Goal: Task Accomplishment & Management: Manage account settings

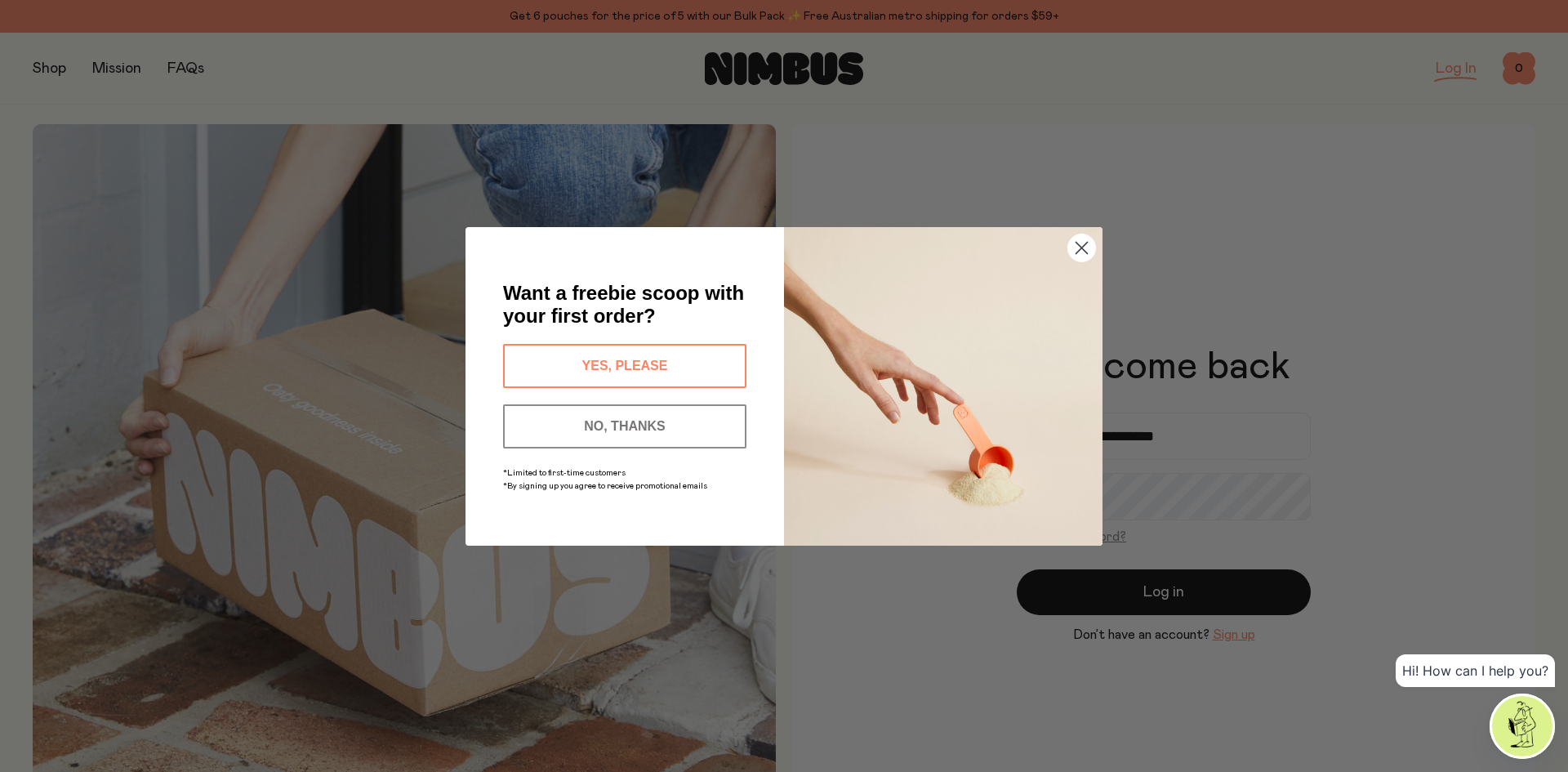
click at [1077, 248] on circle "Close dialog" at bounding box center [1082, 248] width 27 height 27
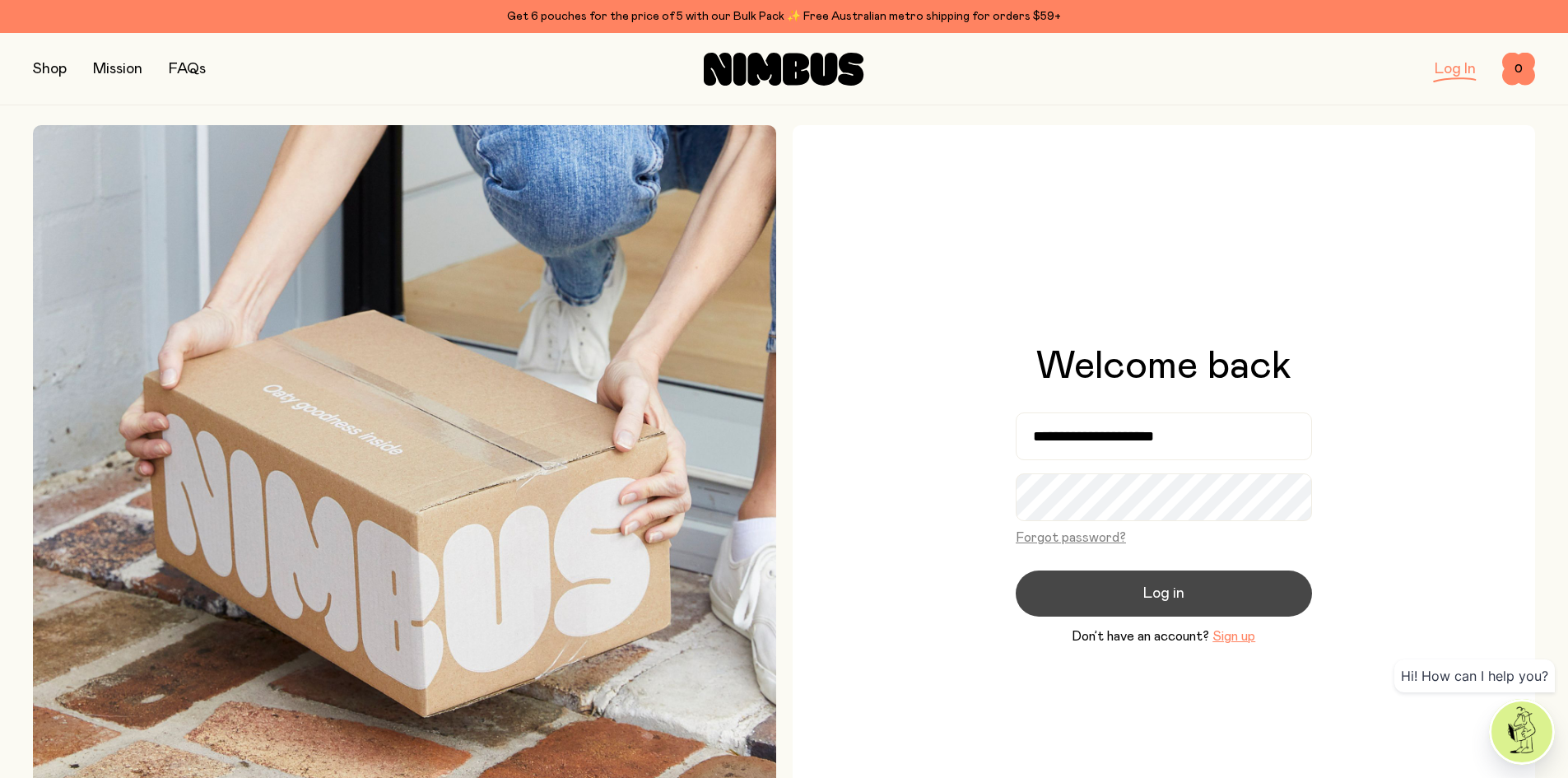
click at [1158, 582] on button "Log in" at bounding box center [1163, 594] width 296 height 46
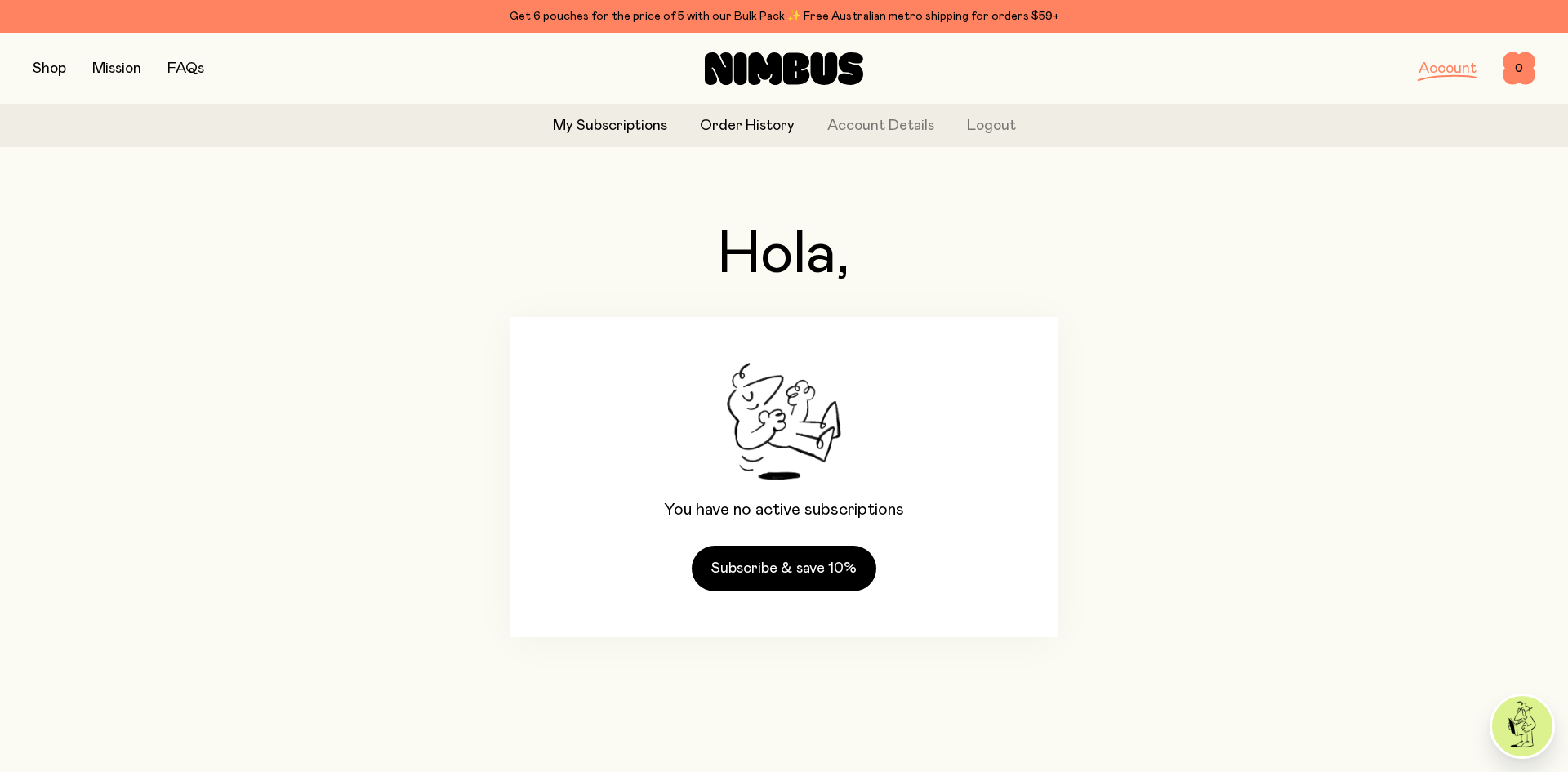
click at [752, 125] on link "Order History" at bounding box center [747, 127] width 95 height 22
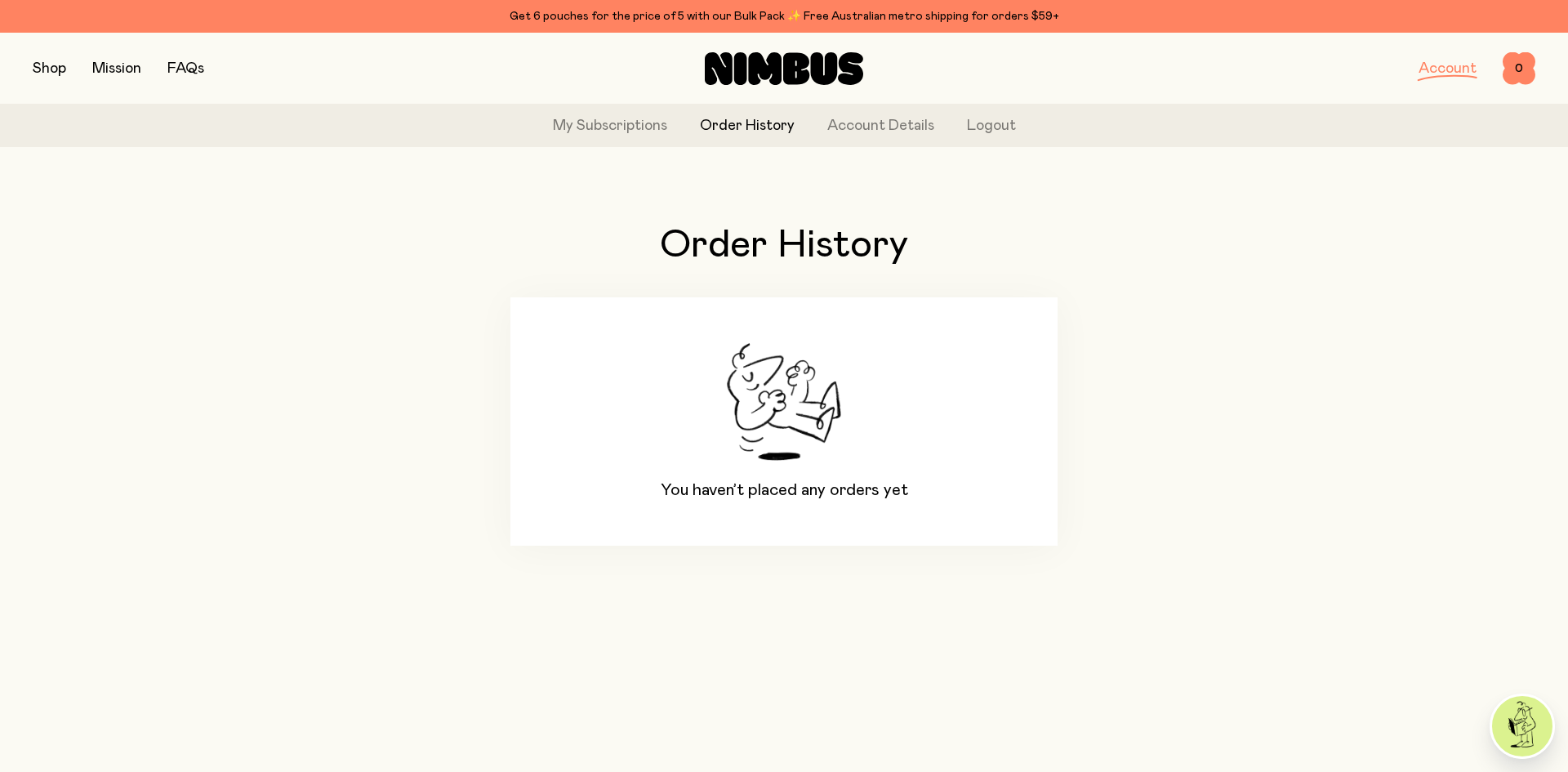
click at [1441, 76] on link "Account" at bounding box center [1448, 68] width 58 height 15
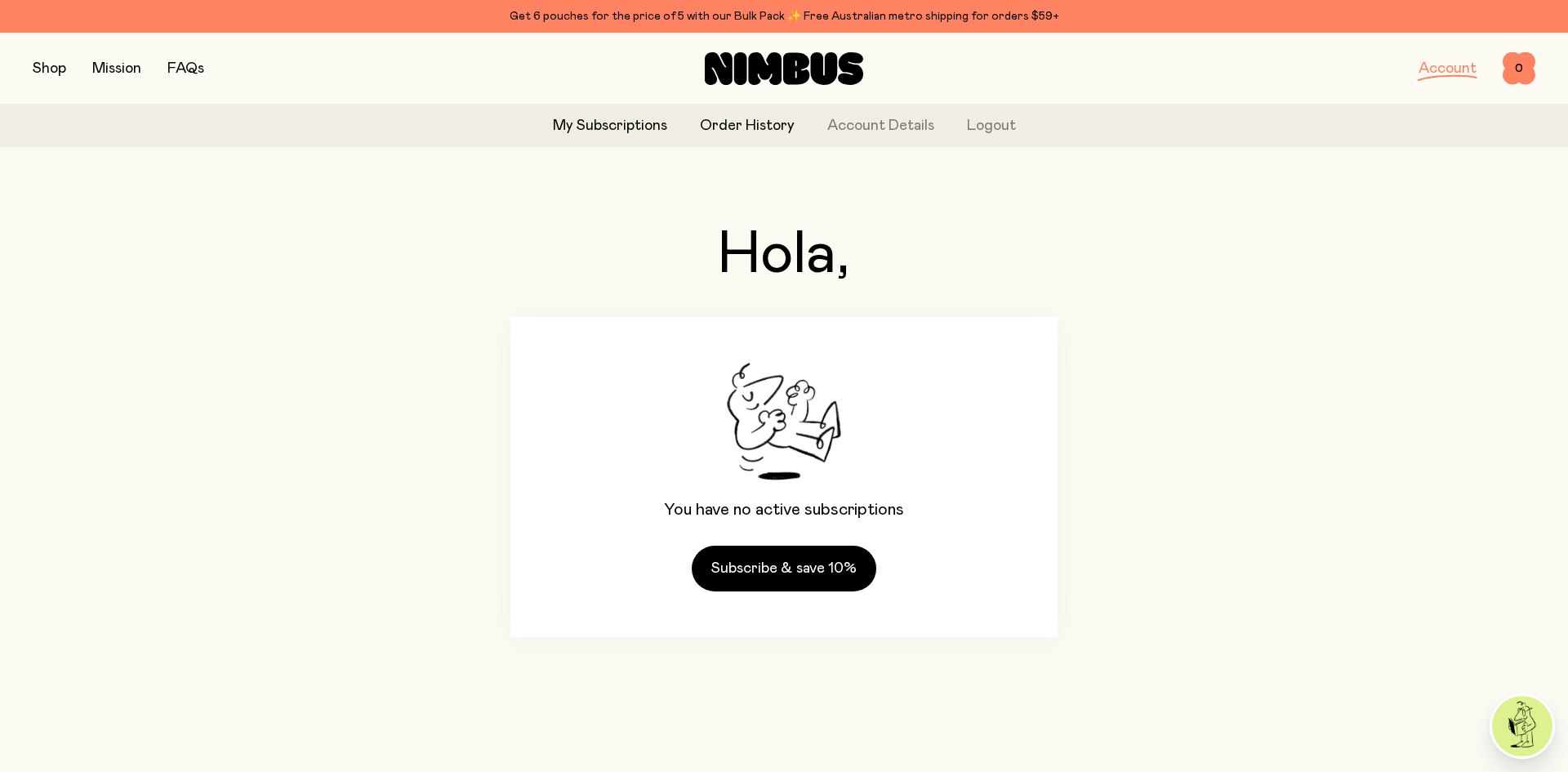
click at [774, 119] on link "Order History" at bounding box center [747, 127] width 95 height 22
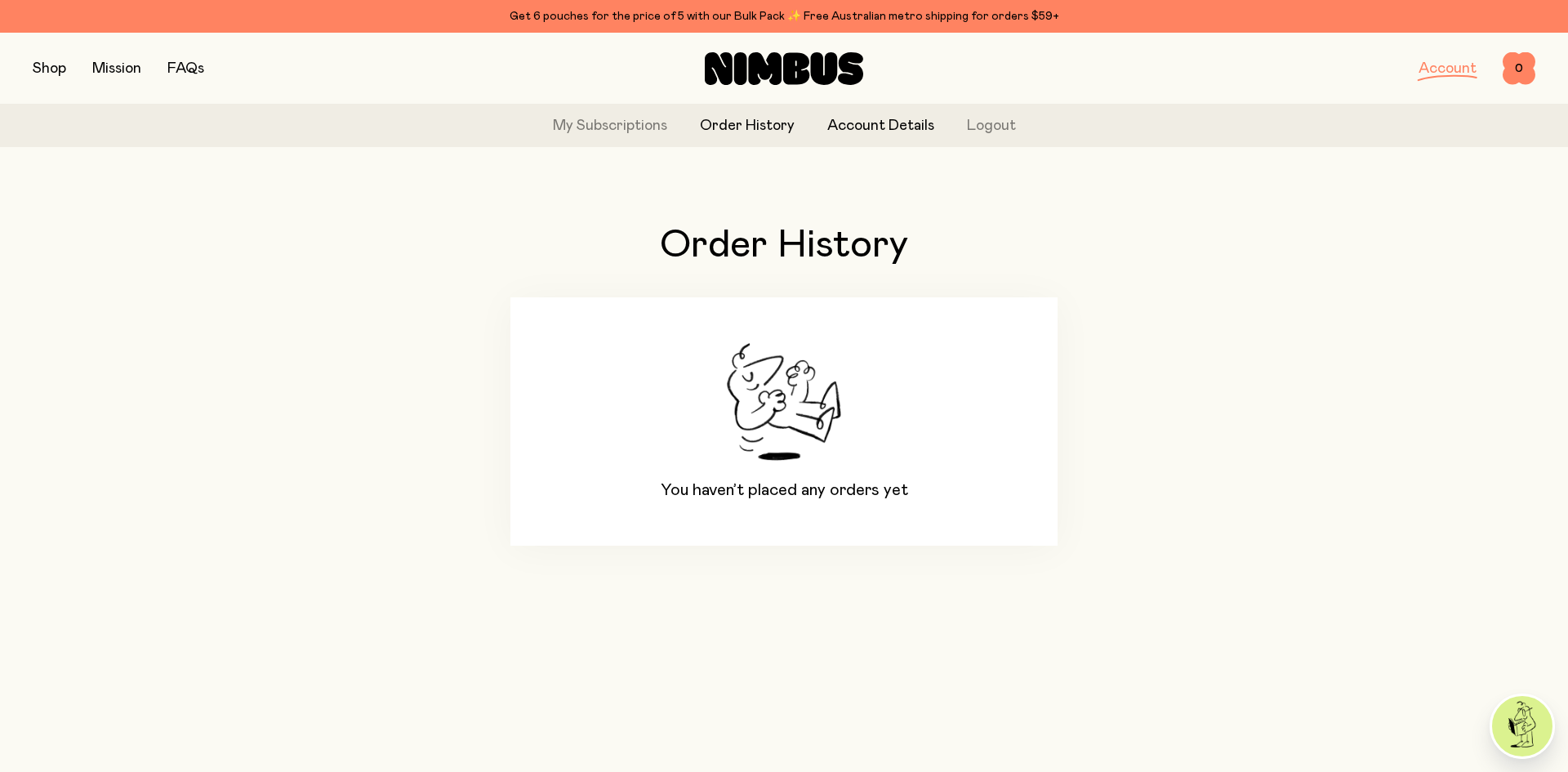
click at [865, 129] on link "Account Details" at bounding box center [881, 127] width 107 height 22
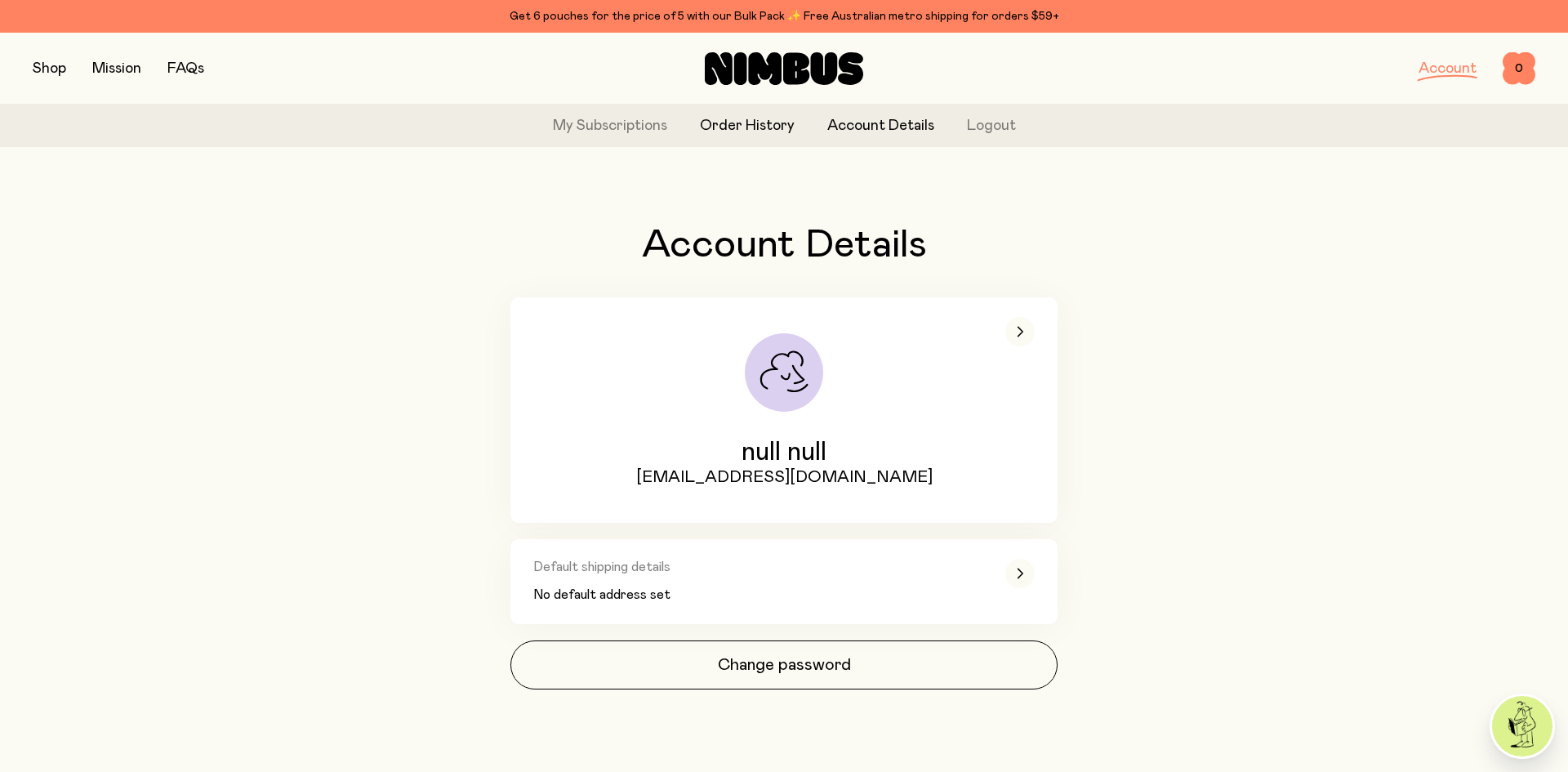
click at [761, 128] on link "Order History" at bounding box center [747, 127] width 95 height 22
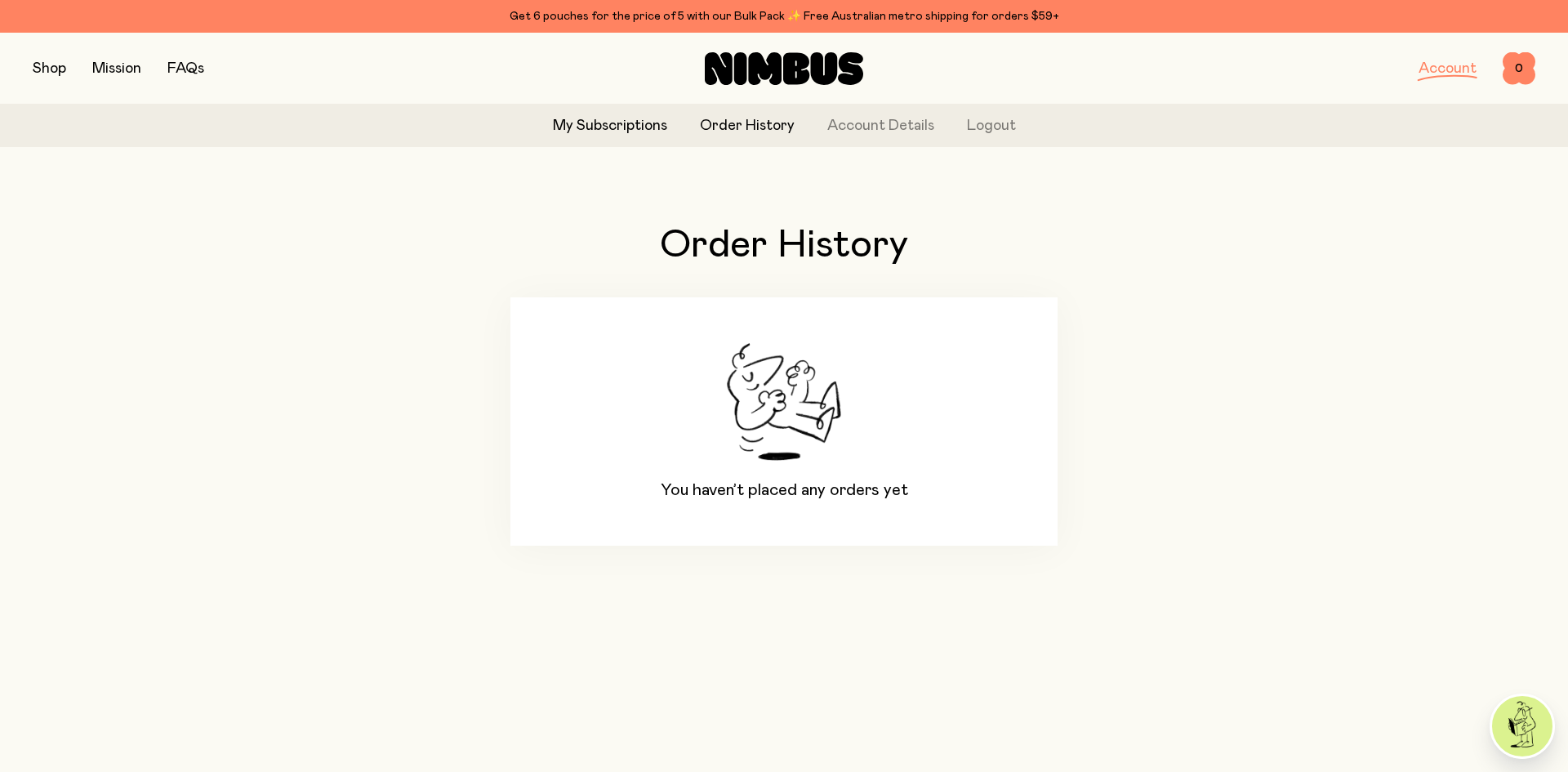
click at [612, 125] on link "My Subscriptions" at bounding box center [610, 127] width 115 height 22
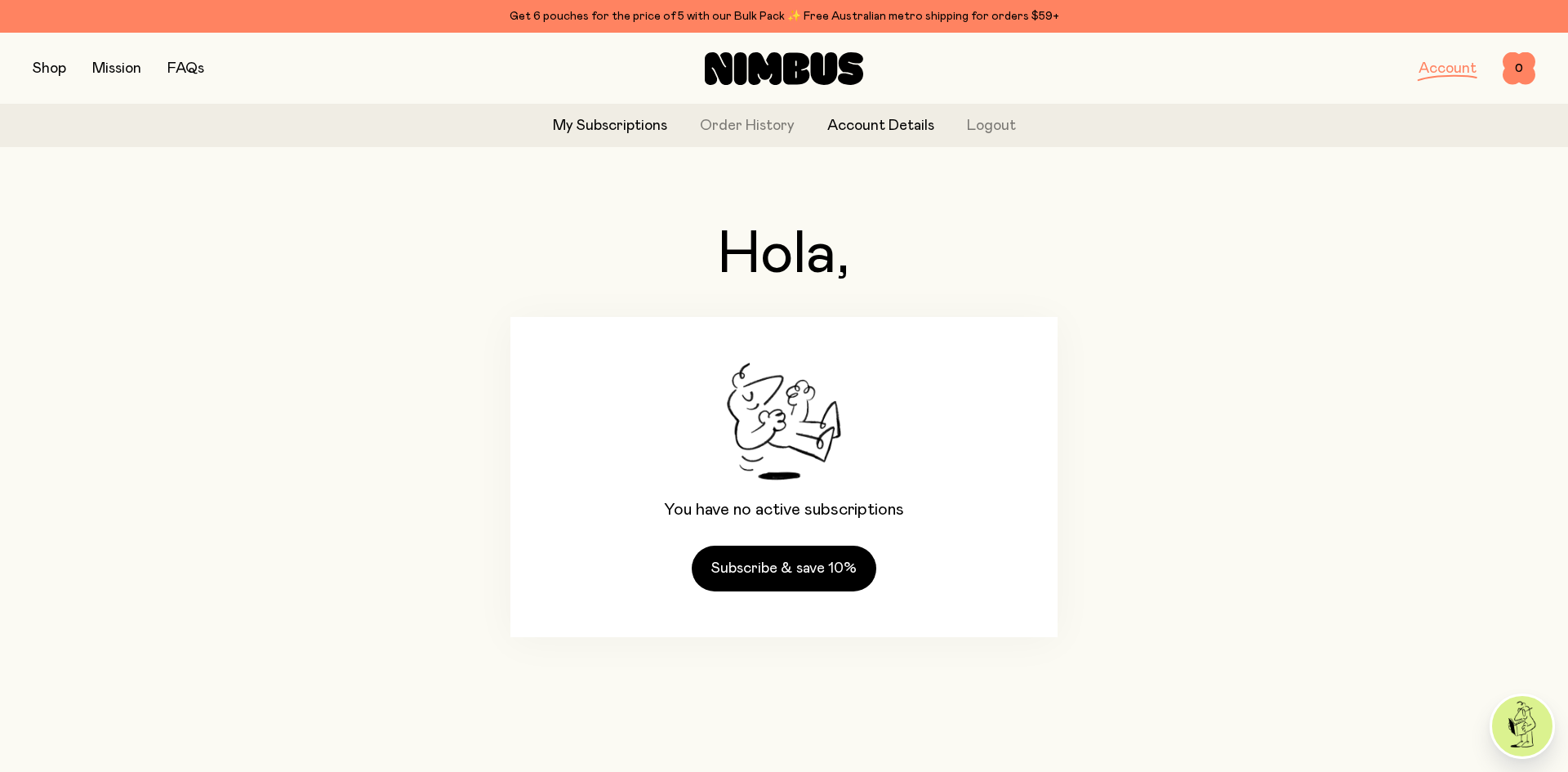
click at [831, 120] on link "Account Details" at bounding box center [881, 127] width 107 height 22
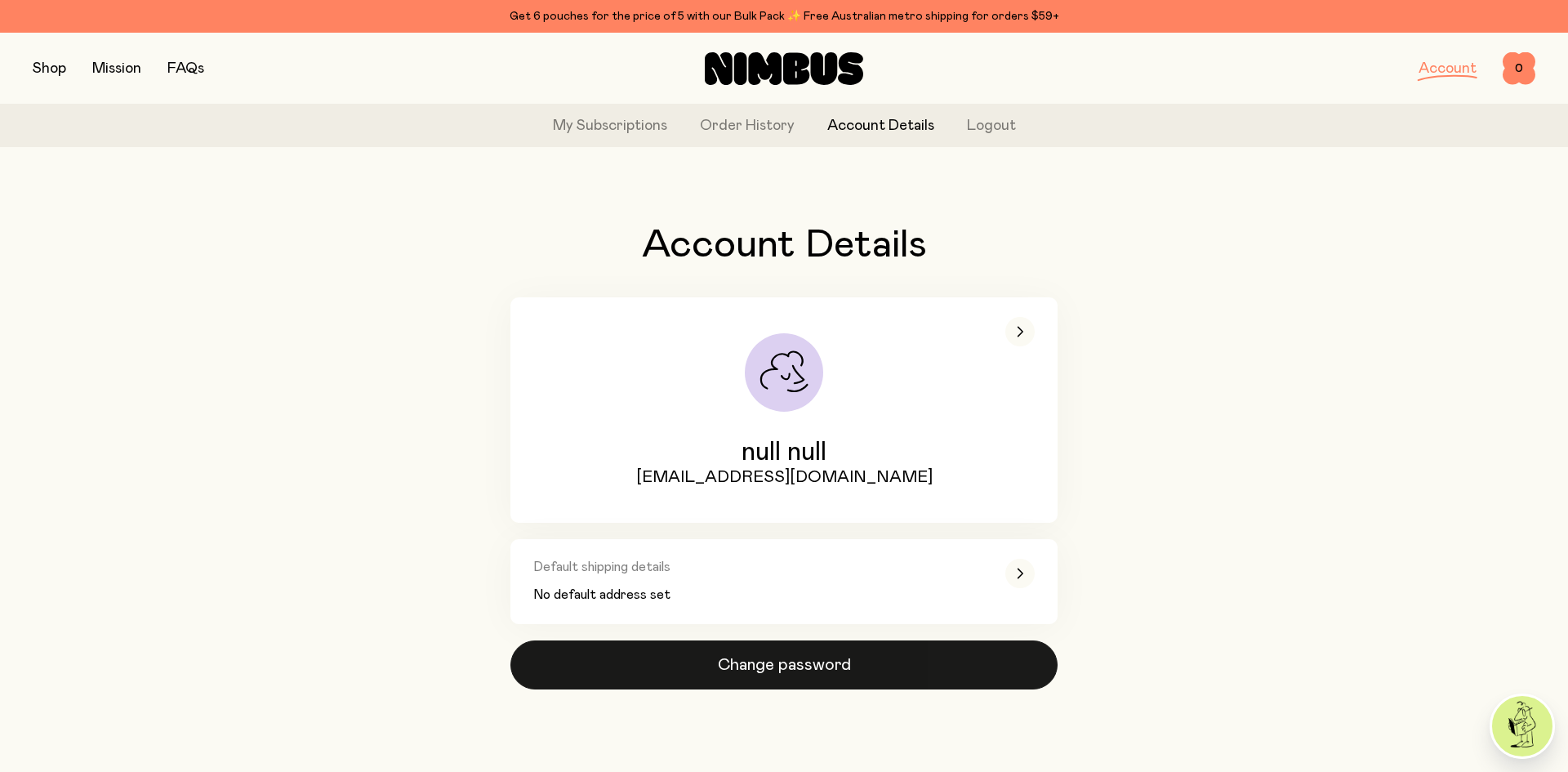
click at [745, 674] on button "Change password" at bounding box center [784, 665] width 547 height 49
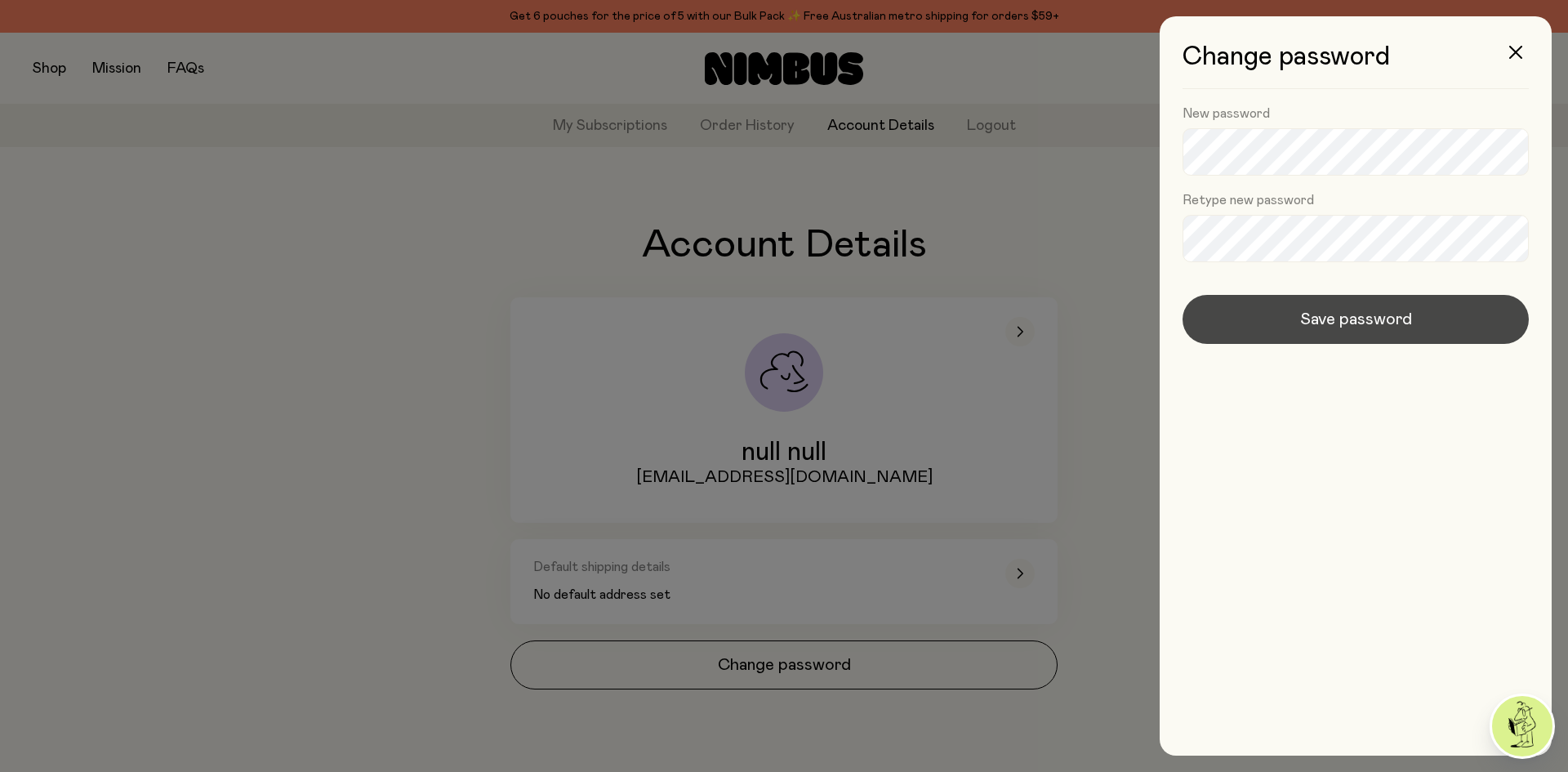
click at [1334, 313] on span "Save password" at bounding box center [1356, 319] width 112 height 23
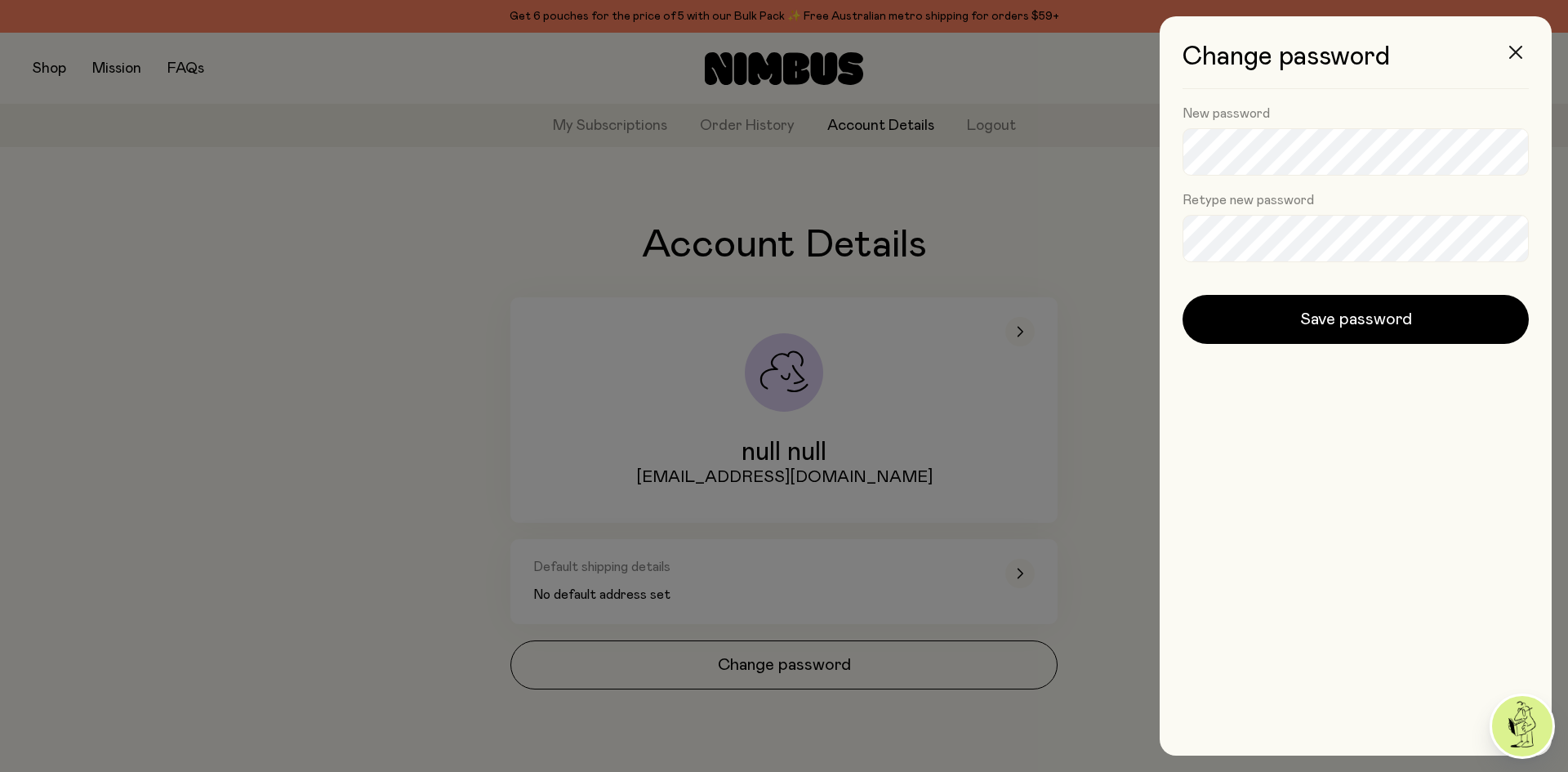
click at [1526, 55] on button "button" at bounding box center [1515, 52] width 39 height 39
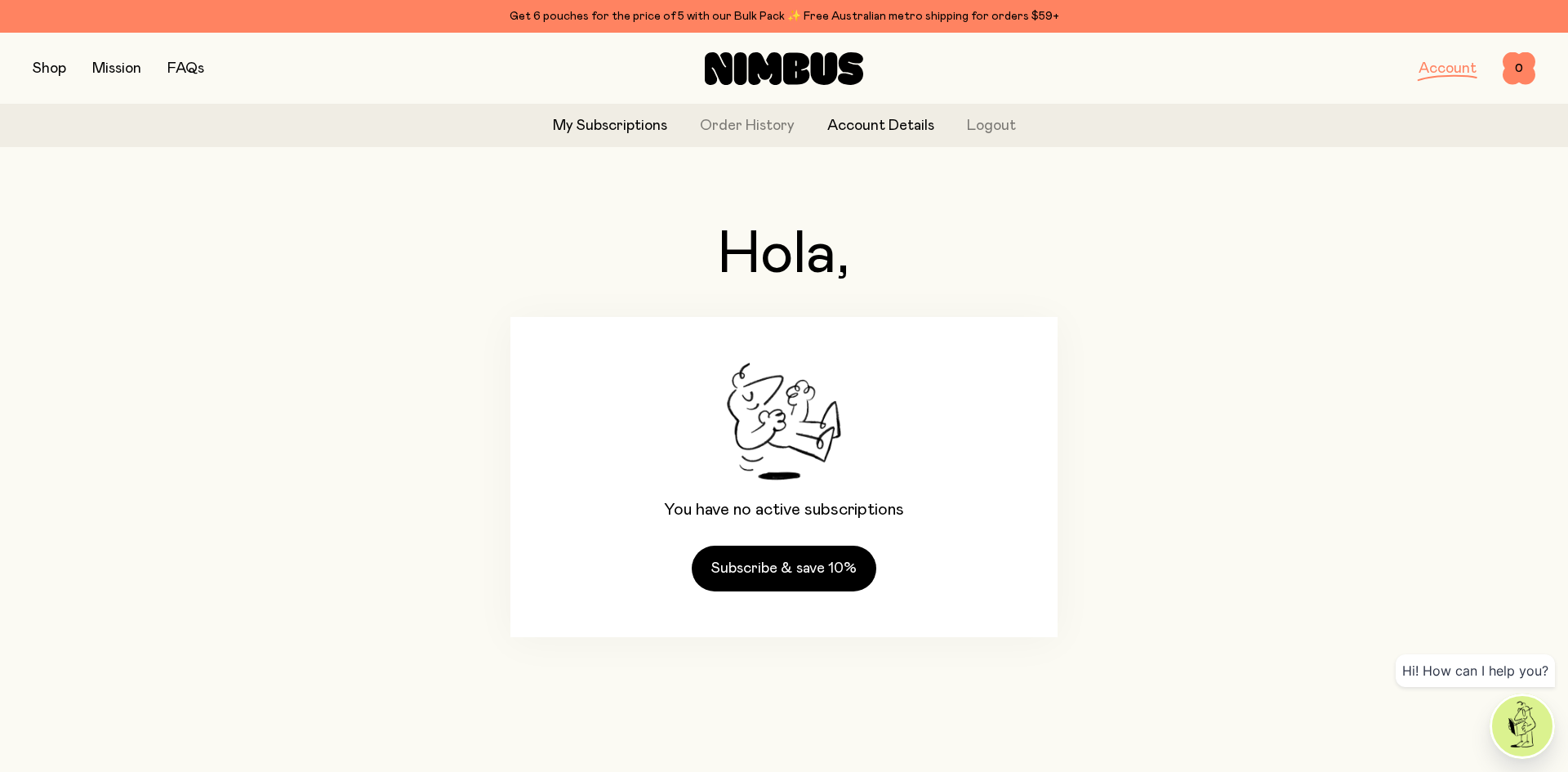
click at [877, 124] on link "Account Details" at bounding box center [881, 127] width 107 height 22
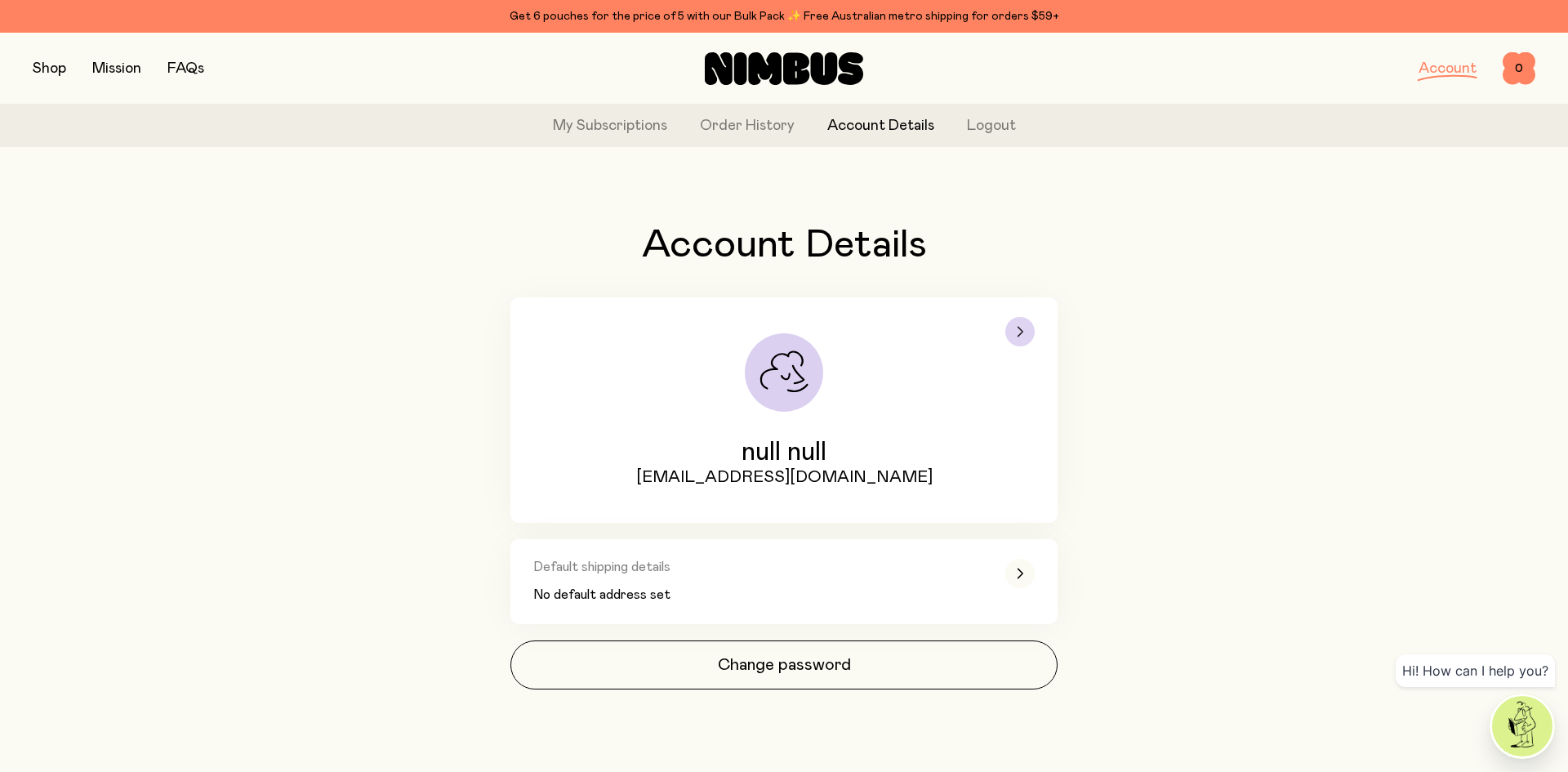
click at [1013, 326] on div "button" at bounding box center [1020, 331] width 29 height 29
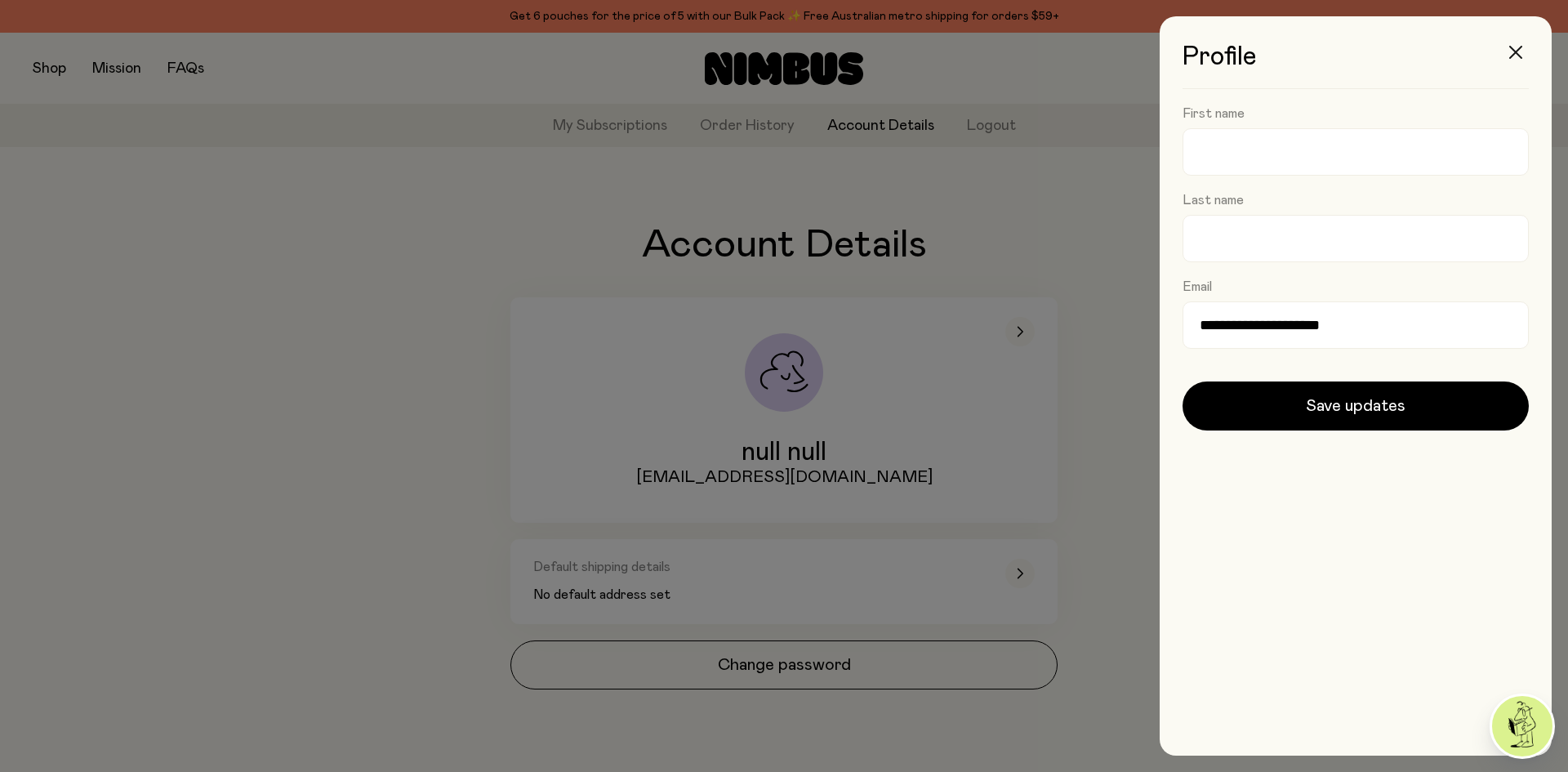
click at [1516, 56] on icon "button" at bounding box center [1515, 52] width 13 height 13
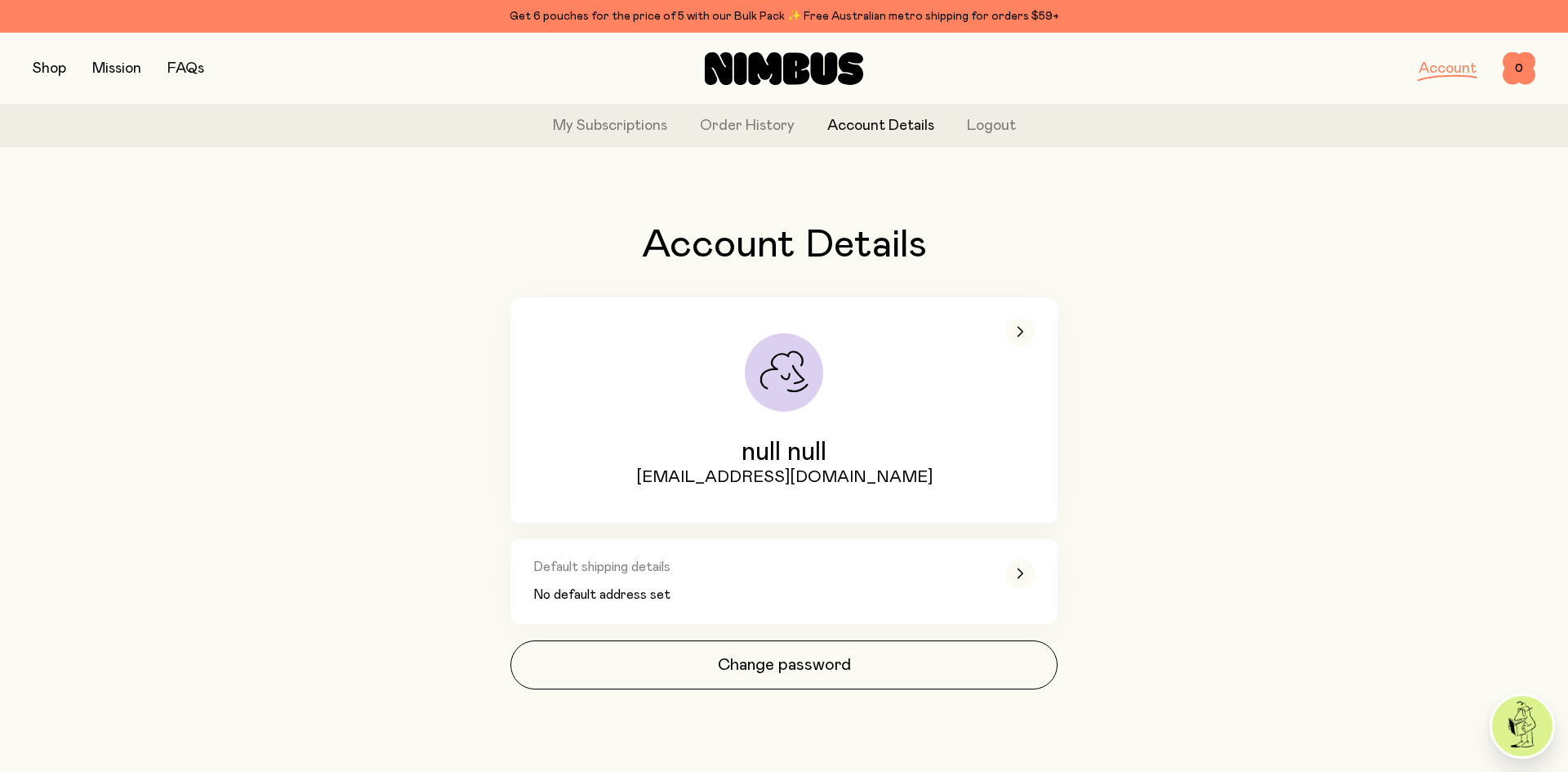
click at [1435, 70] on link "Account" at bounding box center [1448, 68] width 58 height 15
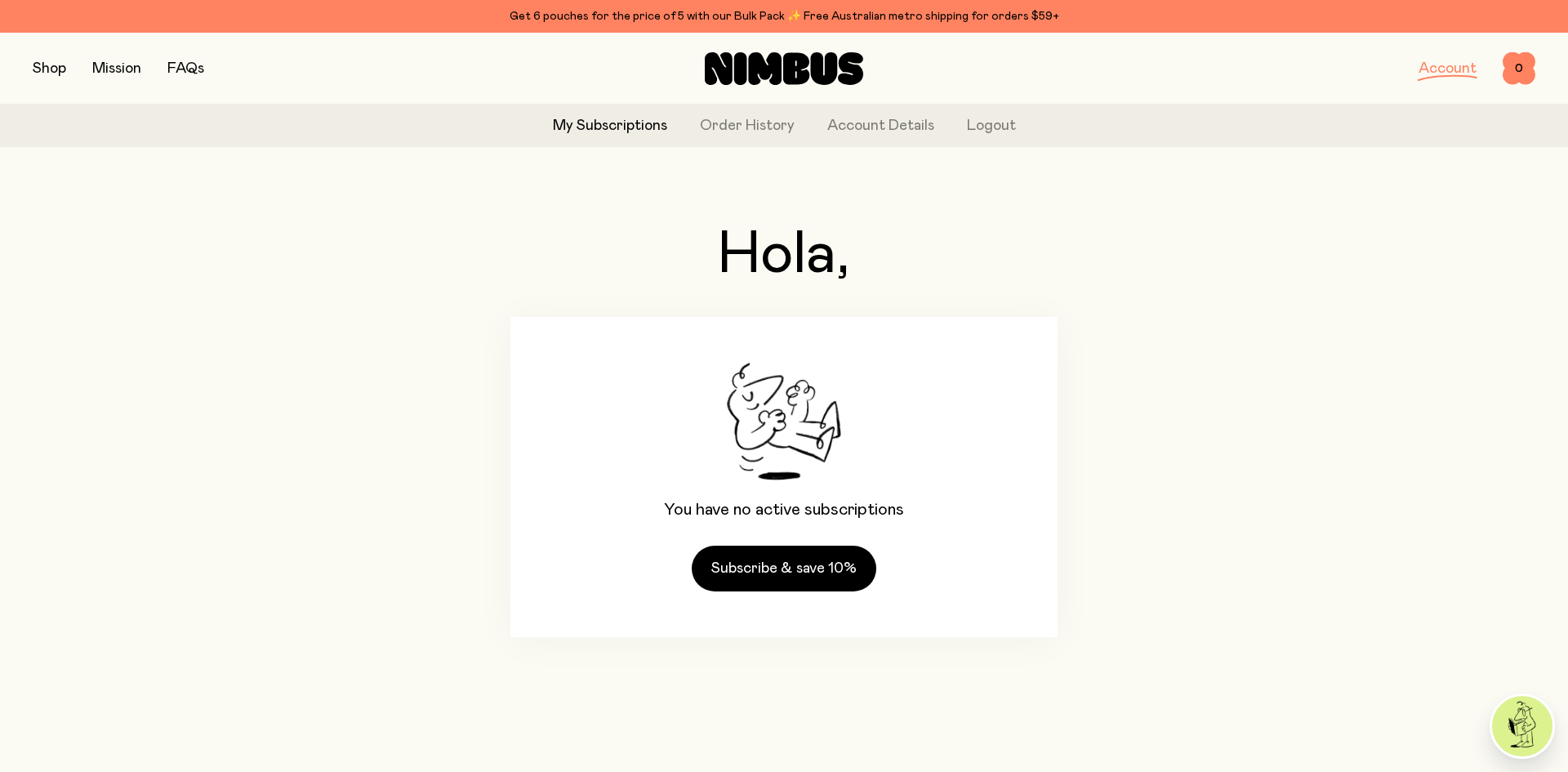
click at [817, 123] on div "My Subscriptions Order History Account Details Logout" at bounding box center [784, 126] width 1568 height 43
click at [861, 123] on link "Account Details" at bounding box center [881, 127] width 107 height 22
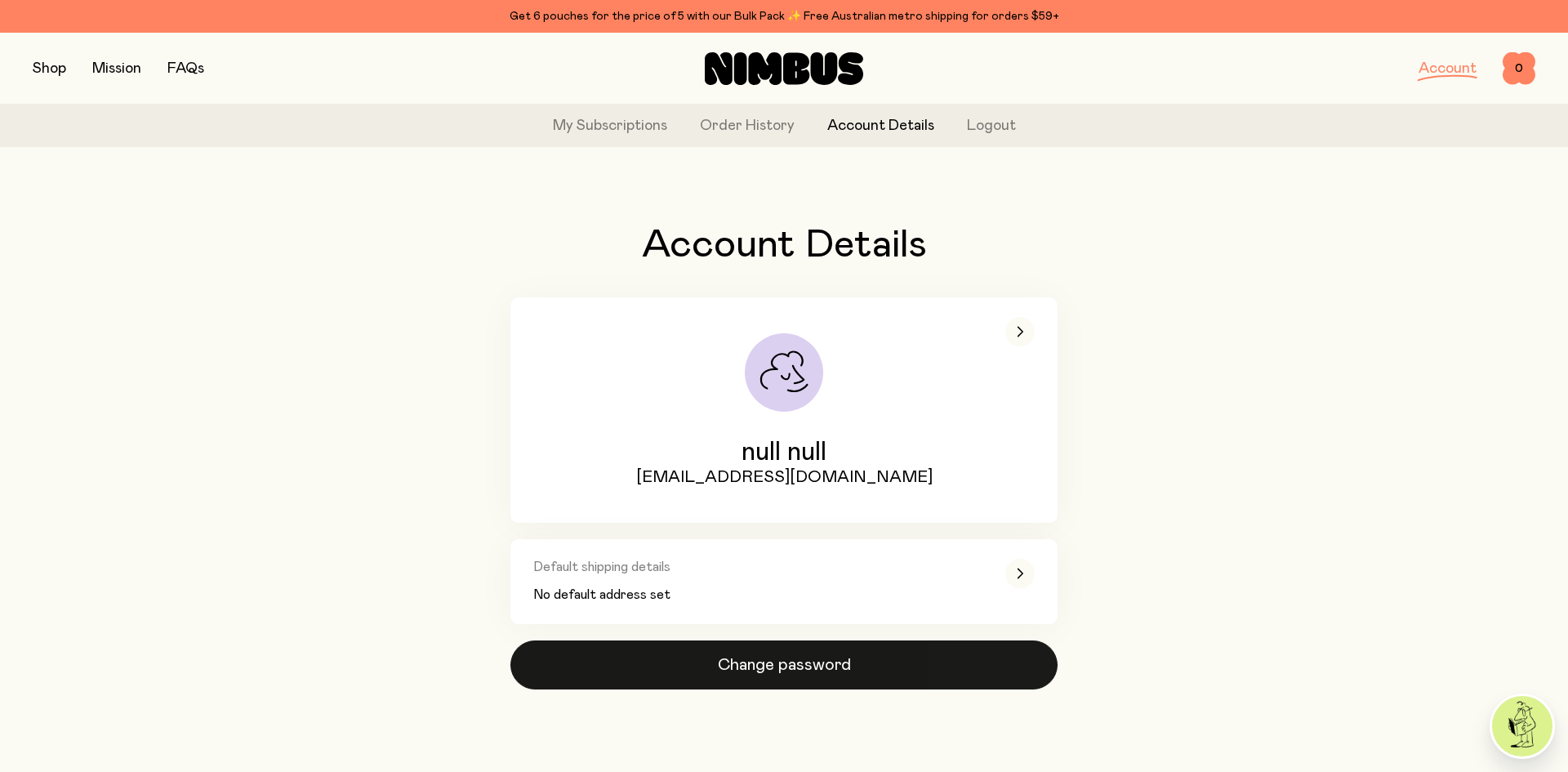
click at [766, 666] on button "Change password" at bounding box center [784, 665] width 547 height 49
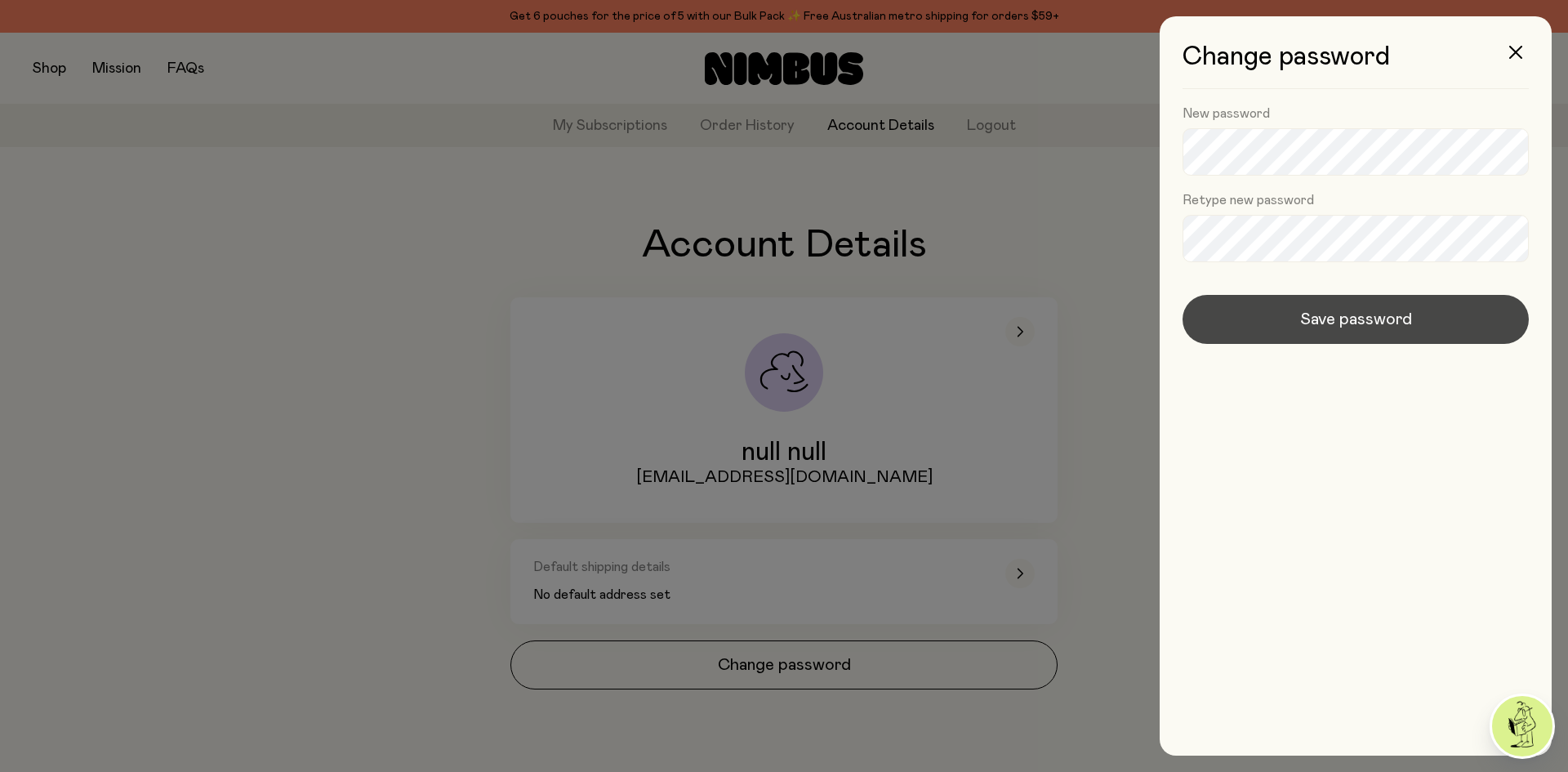
click at [1216, 313] on button "Save password" at bounding box center [1355, 320] width 346 height 49
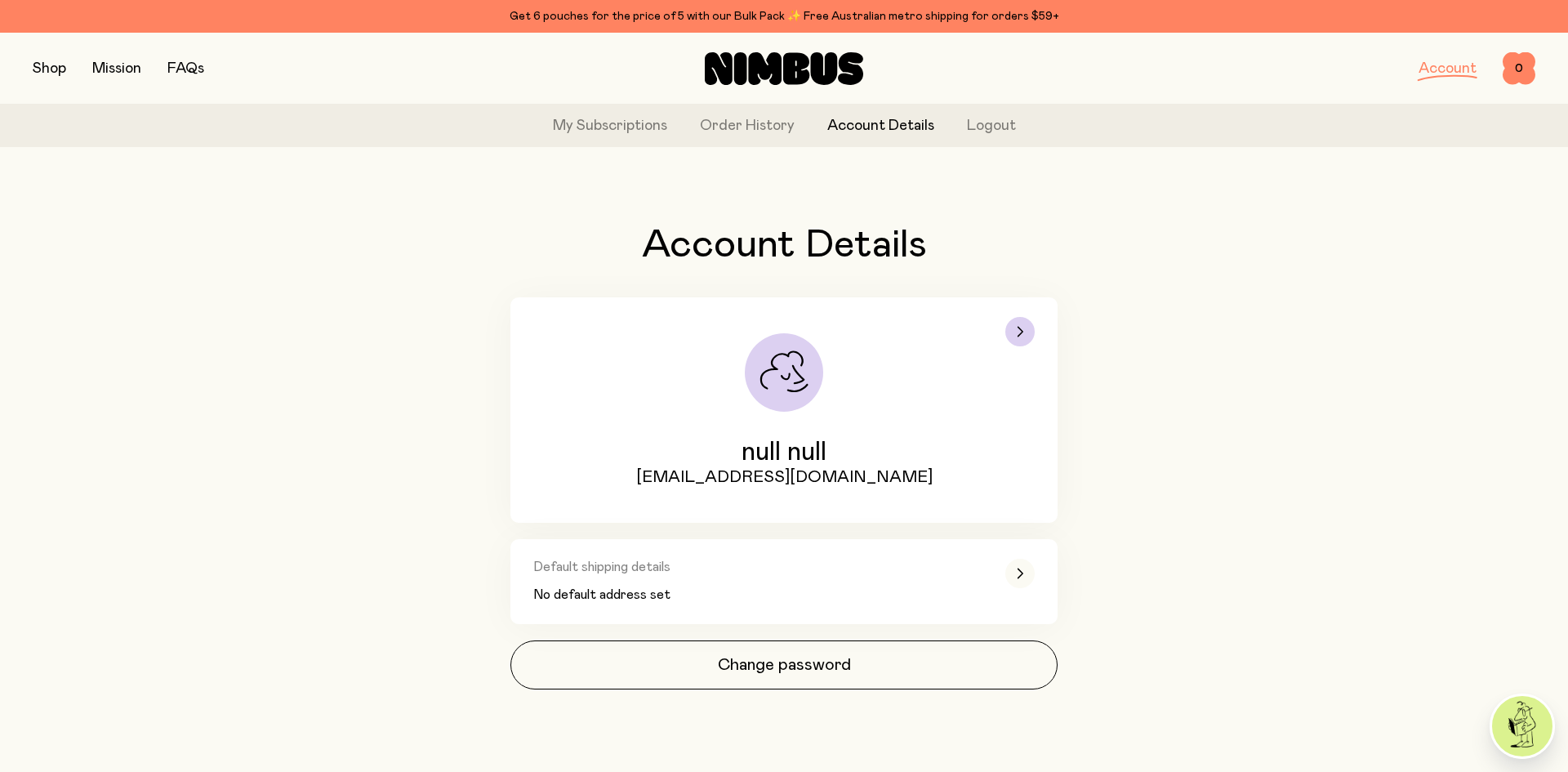
click at [801, 375] on icon "button" at bounding box center [784, 372] width 78 height 78
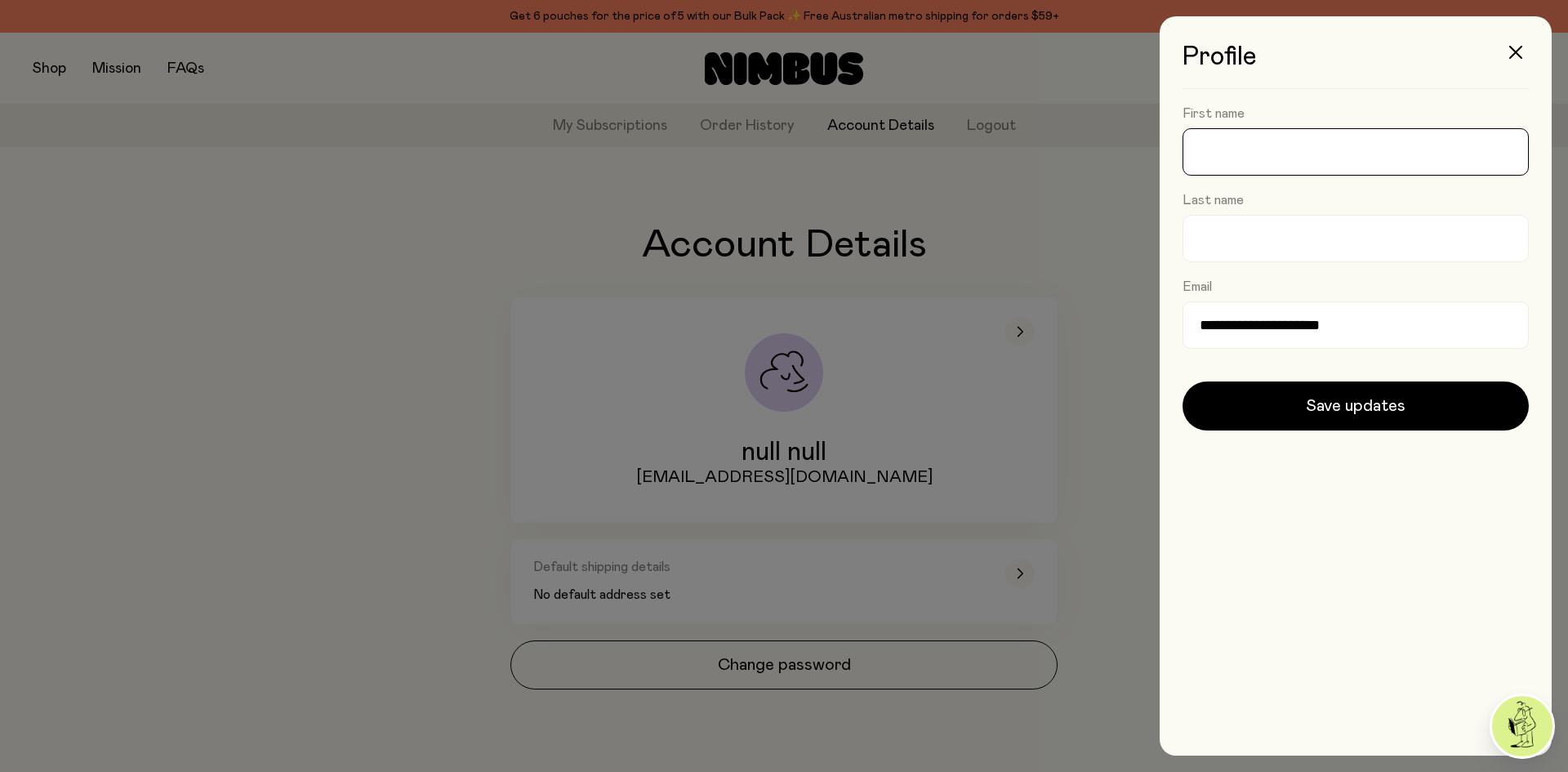
click at [1231, 154] on input "First name" at bounding box center [1355, 152] width 346 height 47
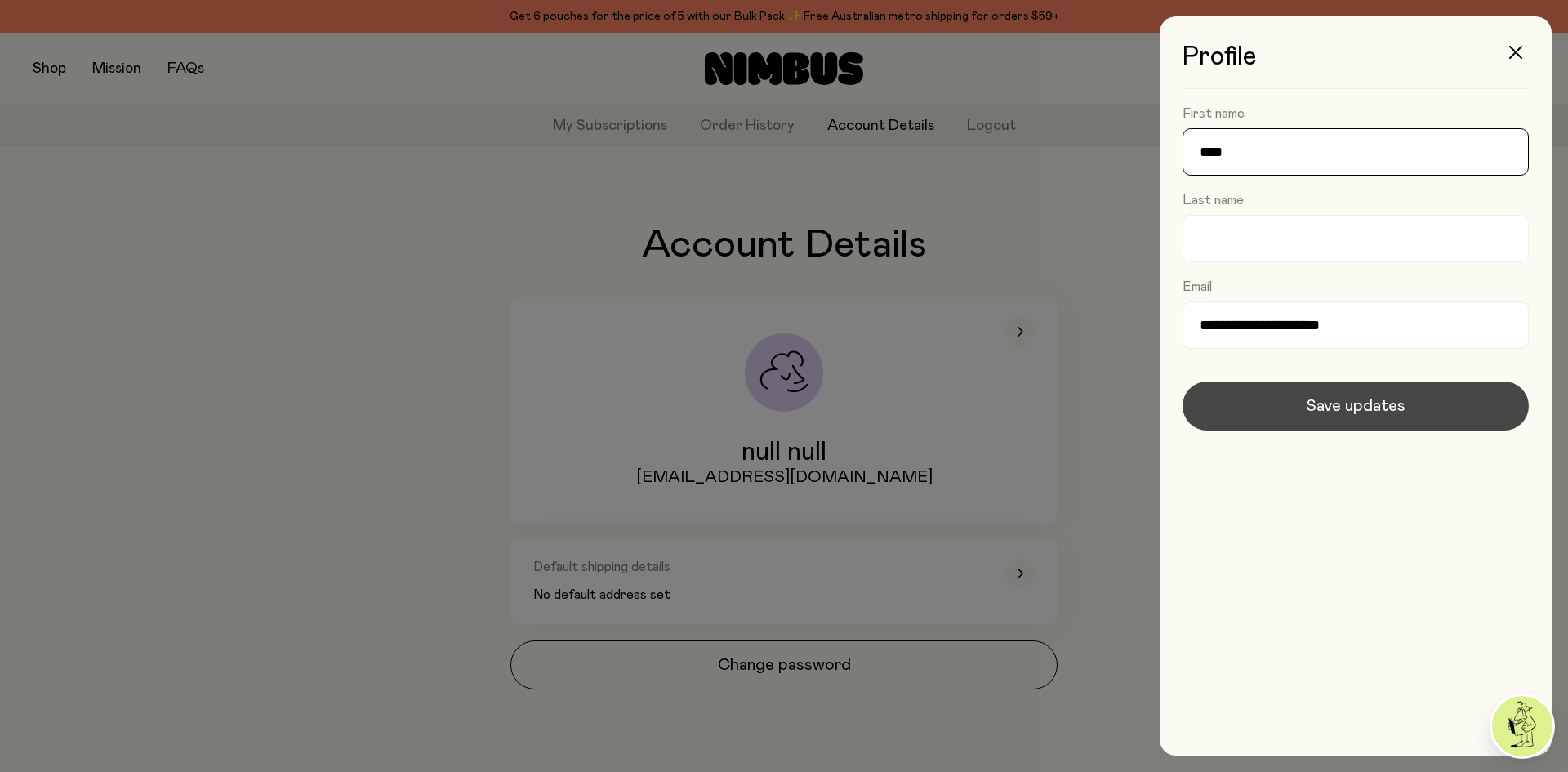
type input "****"
click at [1325, 401] on span "Save updates" at bounding box center [1355, 405] width 99 height 23
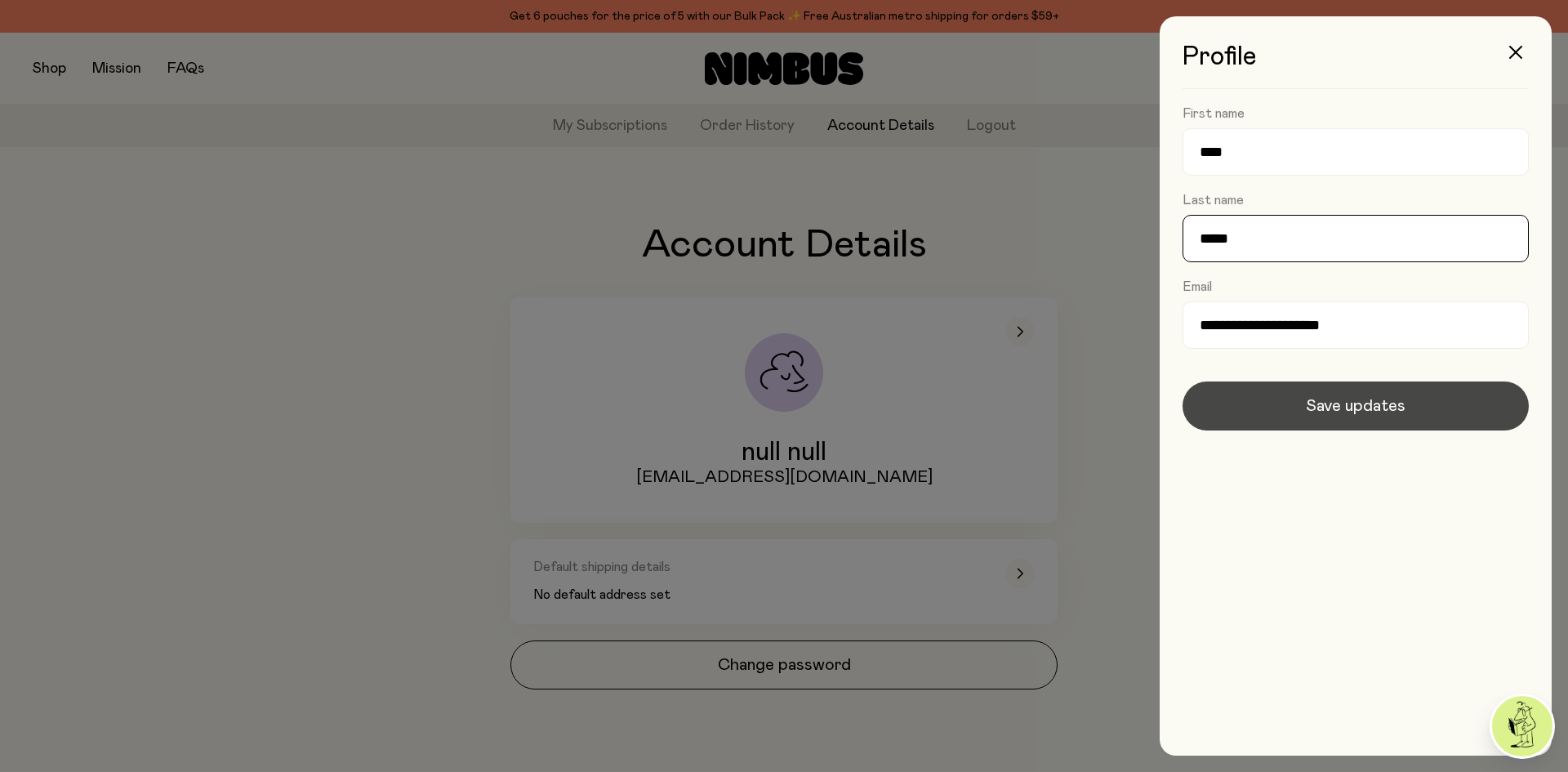
type input "*****"
click at [1320, 389] on button "Save updates" at bounding box center [1355, 406] width 346 height 49
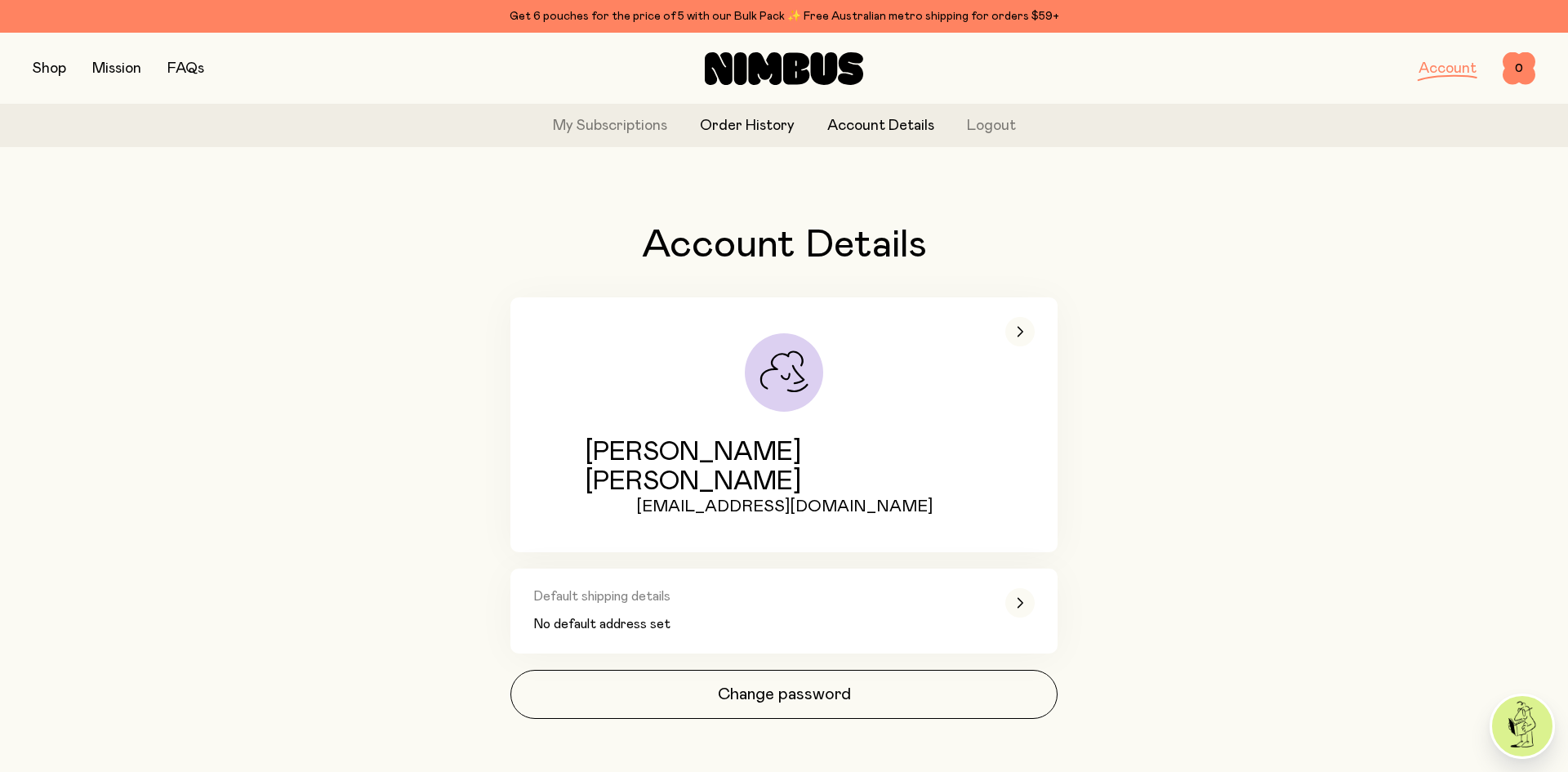
click at [722, 118] on link "Order History" at bounding box center [747, 127] width 95 height 22
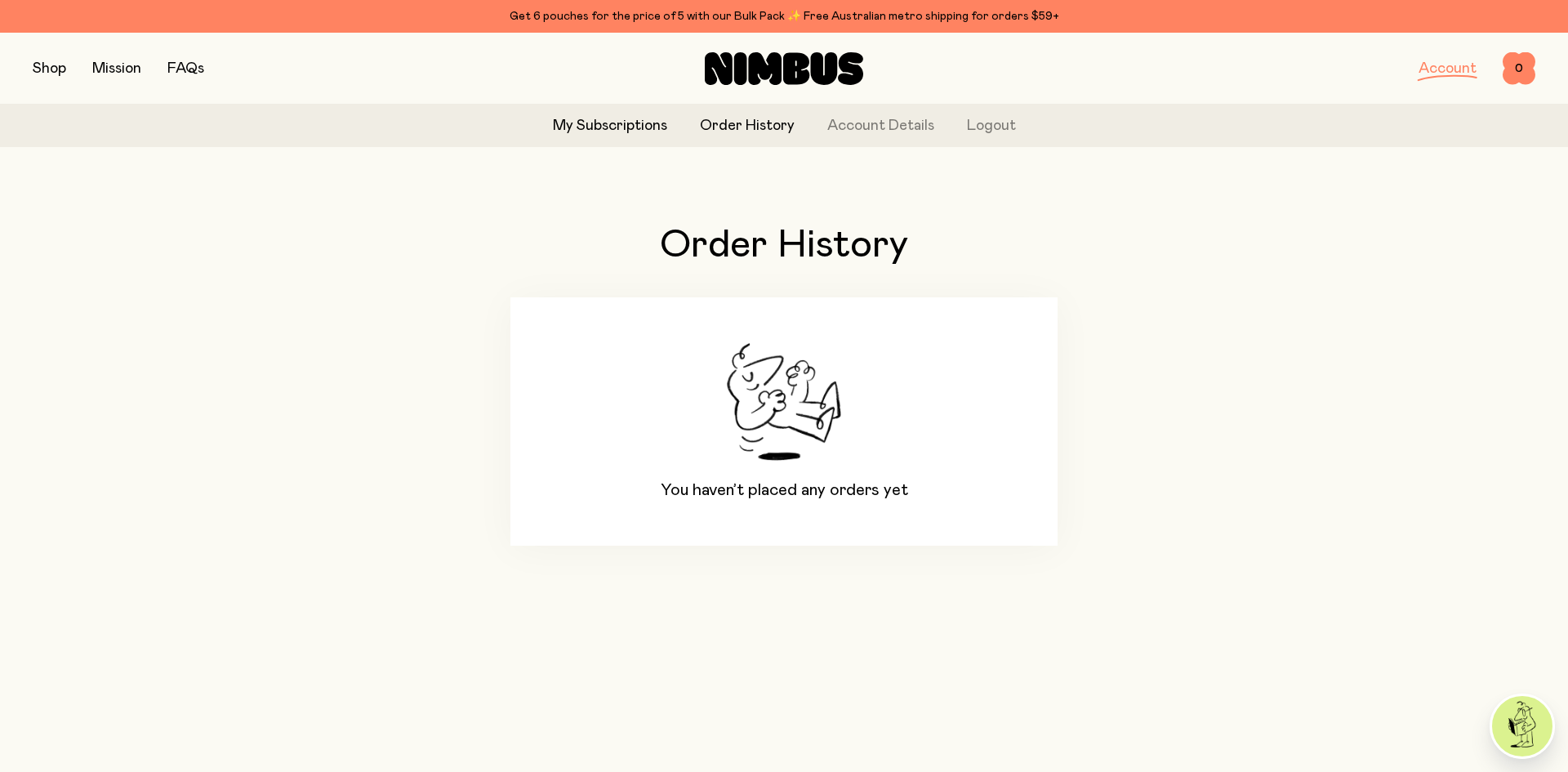
click at [599, 132] on link "My Subscriptions" at bounding box center [610, 127] width 115 height 22
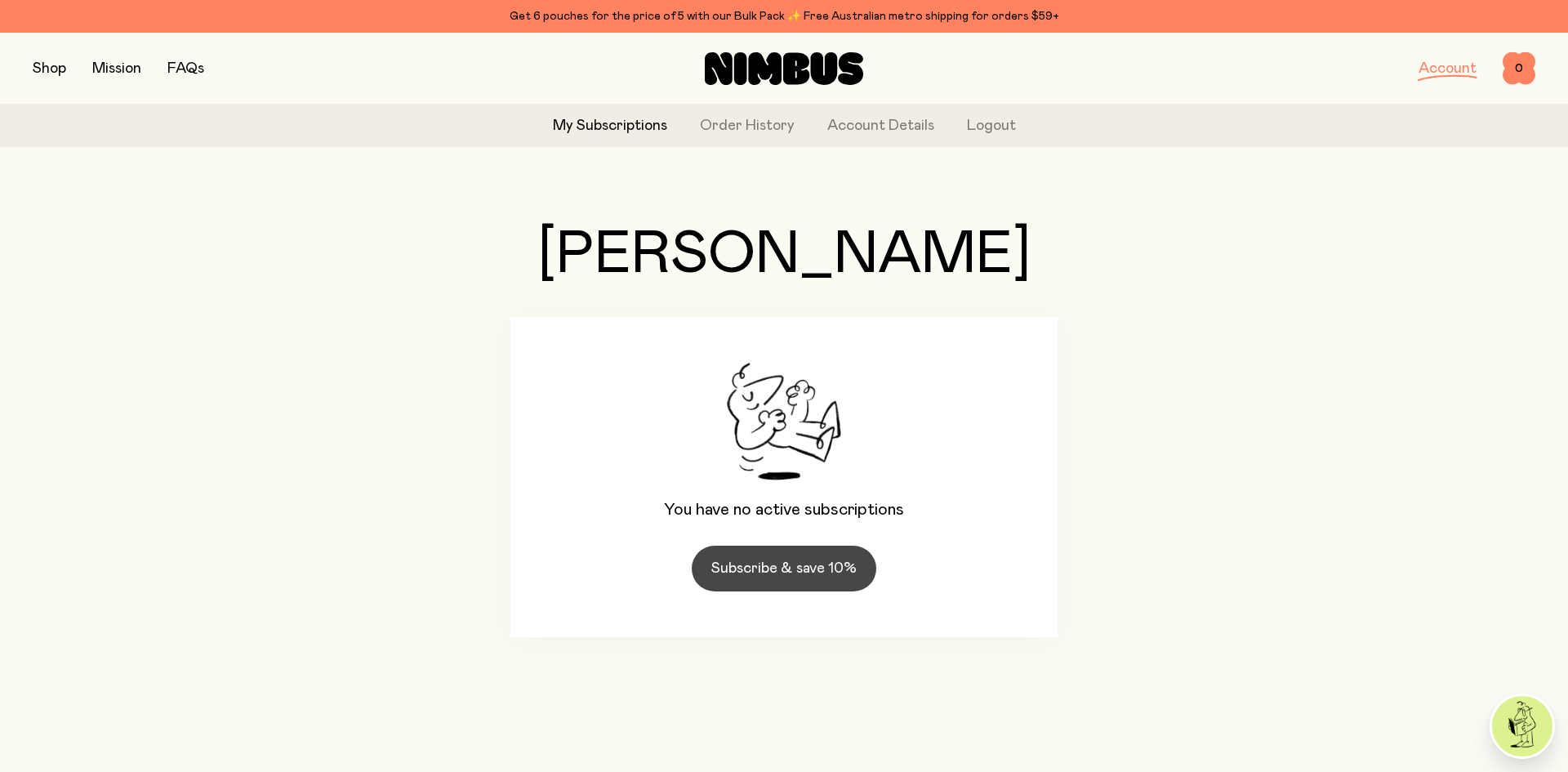
click at [723, 570] on link "Subscribe & save 10%" at bounding box center [784, 568] width 185 height 46
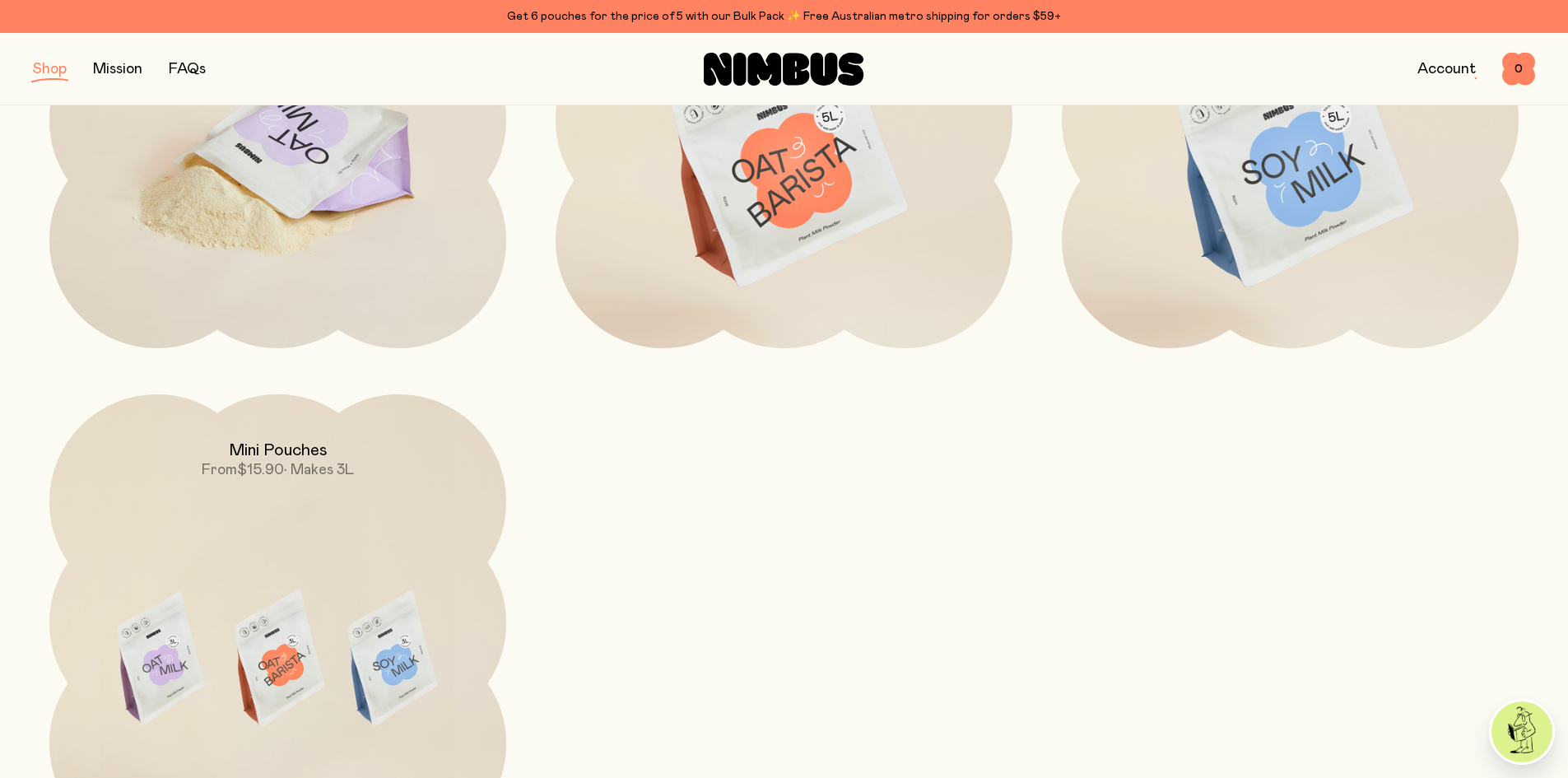
scroll to position [247, 0]
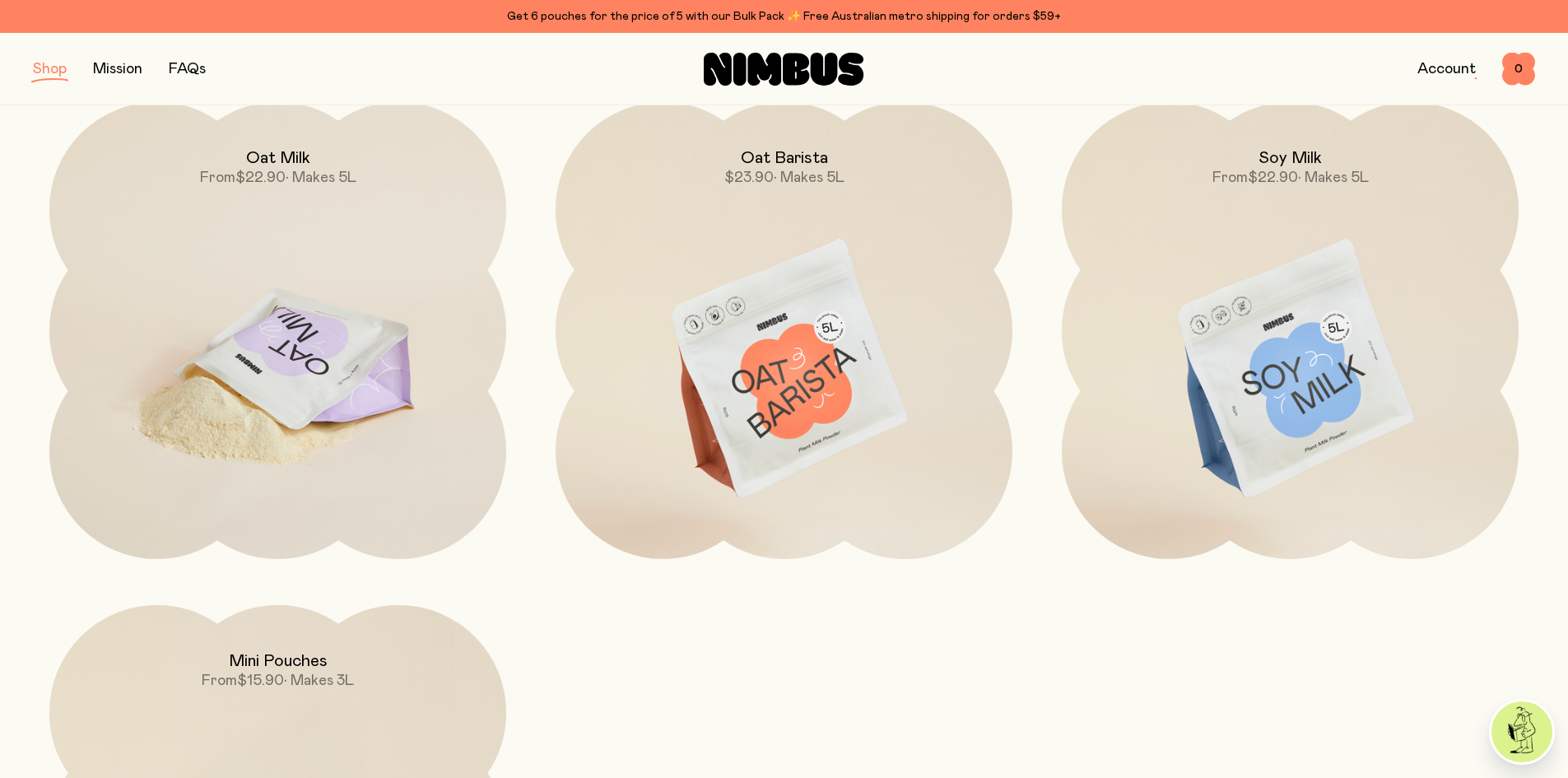
click at [339, 349] on img at bounding box center [278, 370] width 457 height 537
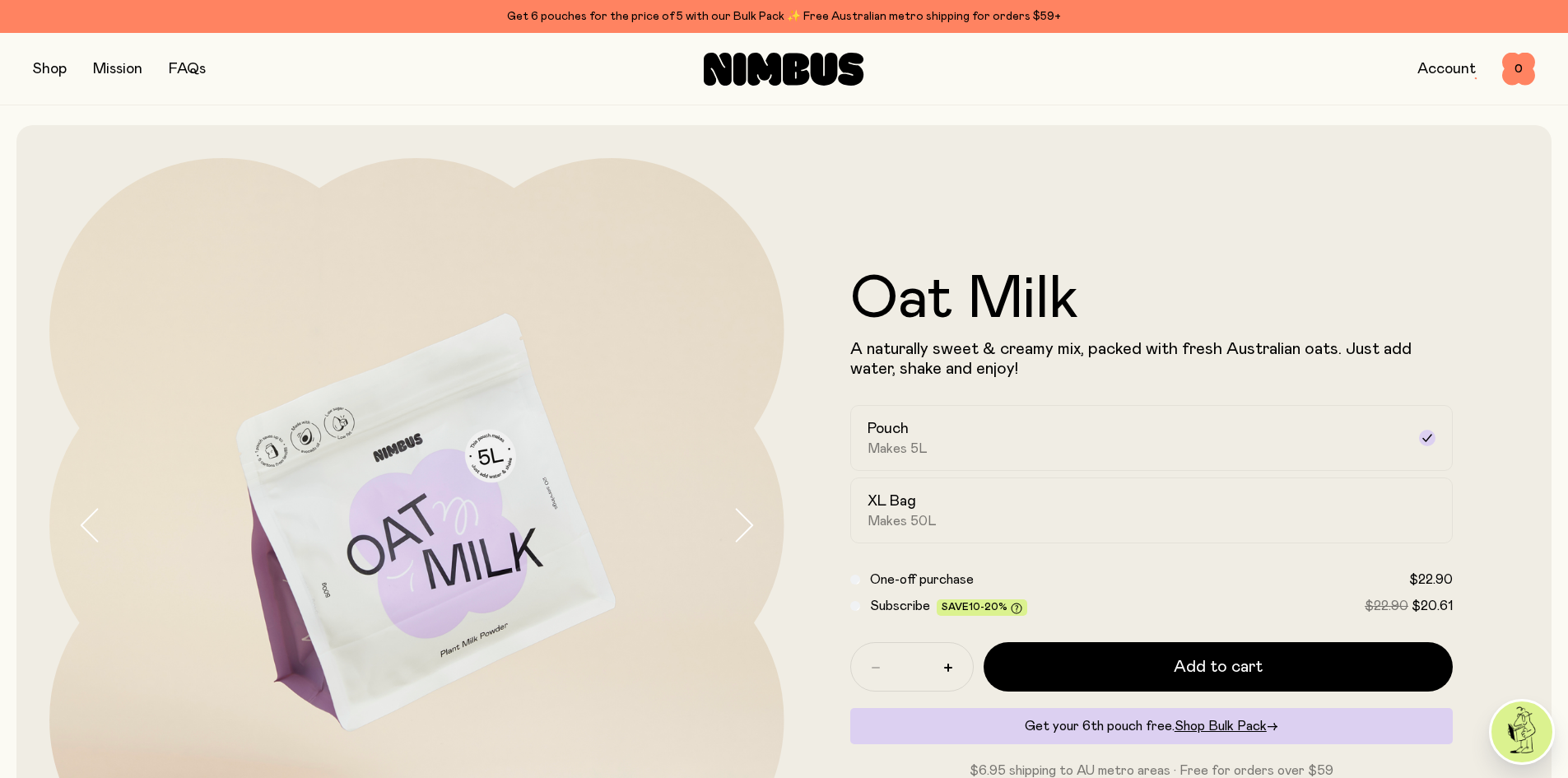
click at [1455, 72] on link "Account" at bounding box center [1447, 69] width 59 height 15
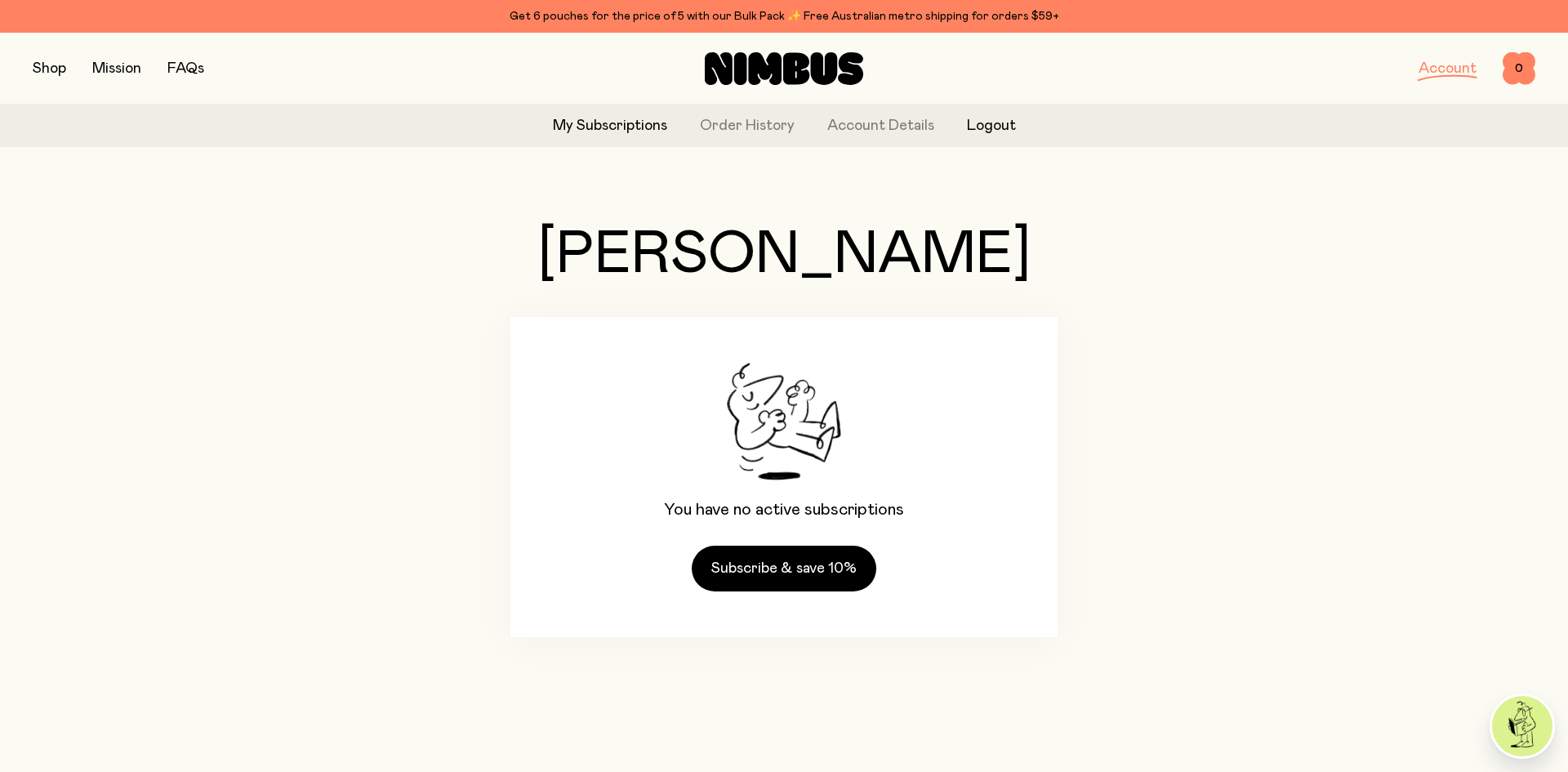
click at [998, 129] on button "Logout" at bounding box center [991, 127] width 49 height 22
